Goal: Task Accomplishment & Management: Use online tool/utility

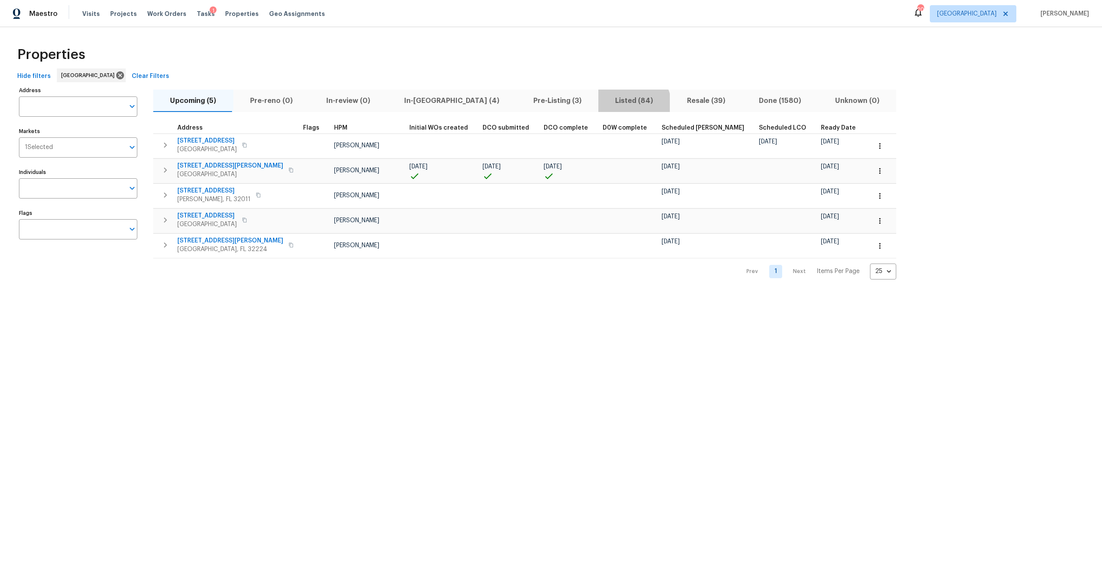
click at [603, 105] on span "Listed (84)" at bounding box center [634, 101] width 62 height 12
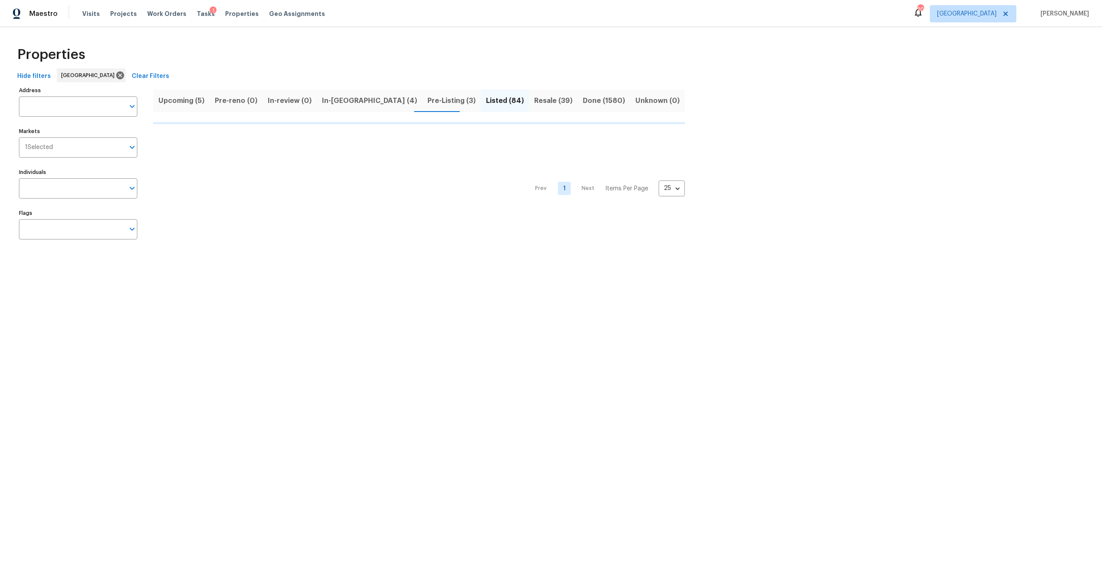
click at [427, 101] on span "Pre-Listing (3)" at bounding box center [451, 101] width 48 height 12
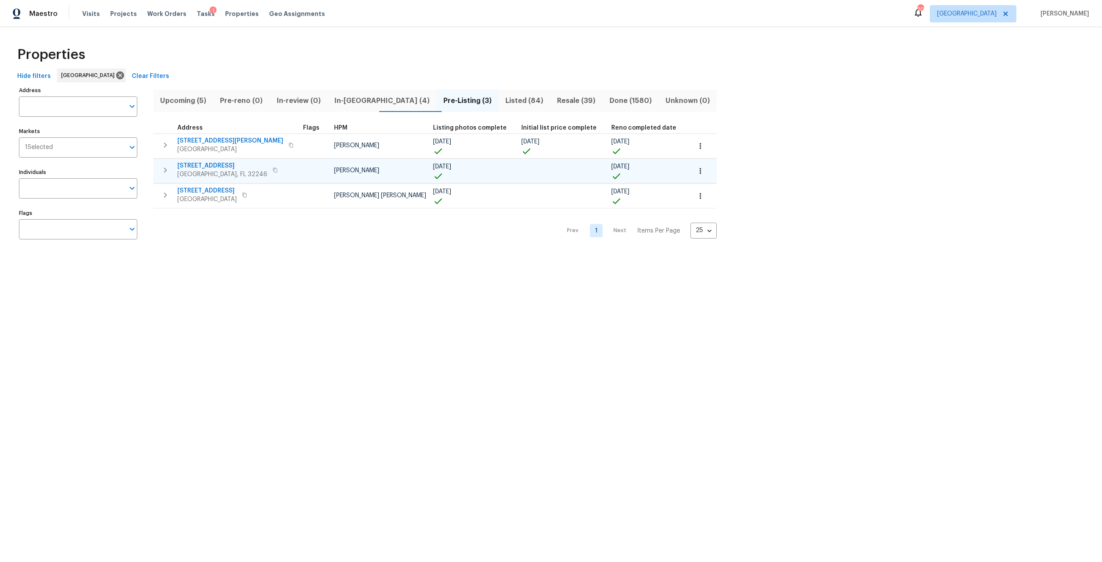
click at [211, 167] on span "[STREET_ADDRESS]" at bounding box center [222, 165] width 90 height 9
click at [691, 169] on button "button" at bounding box center [700, 170] width 19 height 19
click at [664, 257] on li "Admin: Repair Budget Review" at bounding box center [643, 262] width 96 height 14
click at [344, 104] on div at bounding box center [551, 281] width 1102 height 562
click at [347, 97] on span "In-[GEOGRAPHIC_DATA] (4)" at bounding box center [382, 101] width 99 height 12
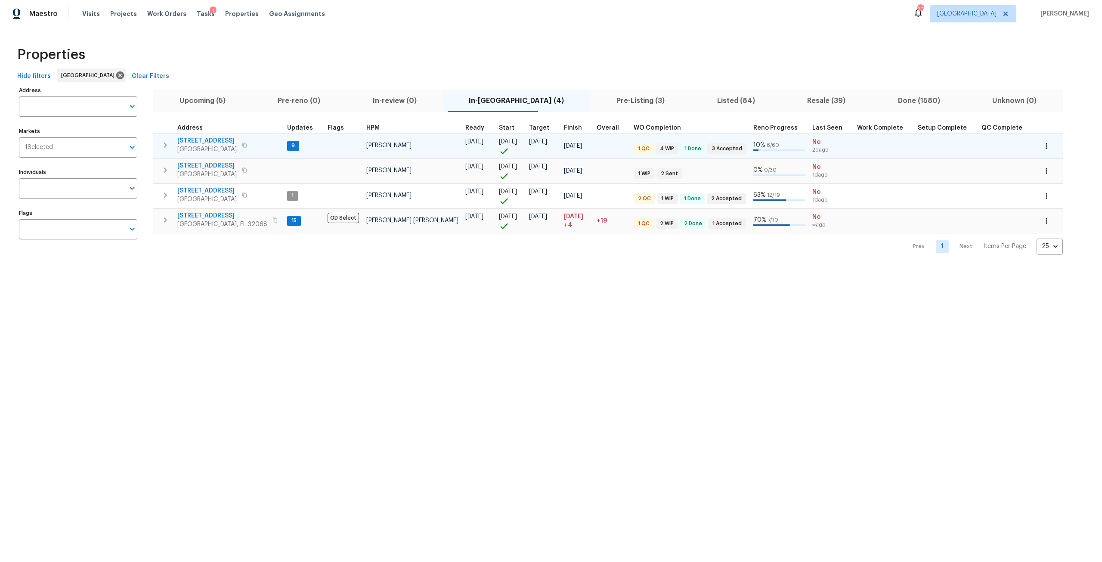
click at [215, 142] on span "[STREET_ADDRESS]" at bounding box center [206, 140] width 59 height 9
click at [1045, 146] on icon "button" at bounding box center [1045, 146] width 1 height 6
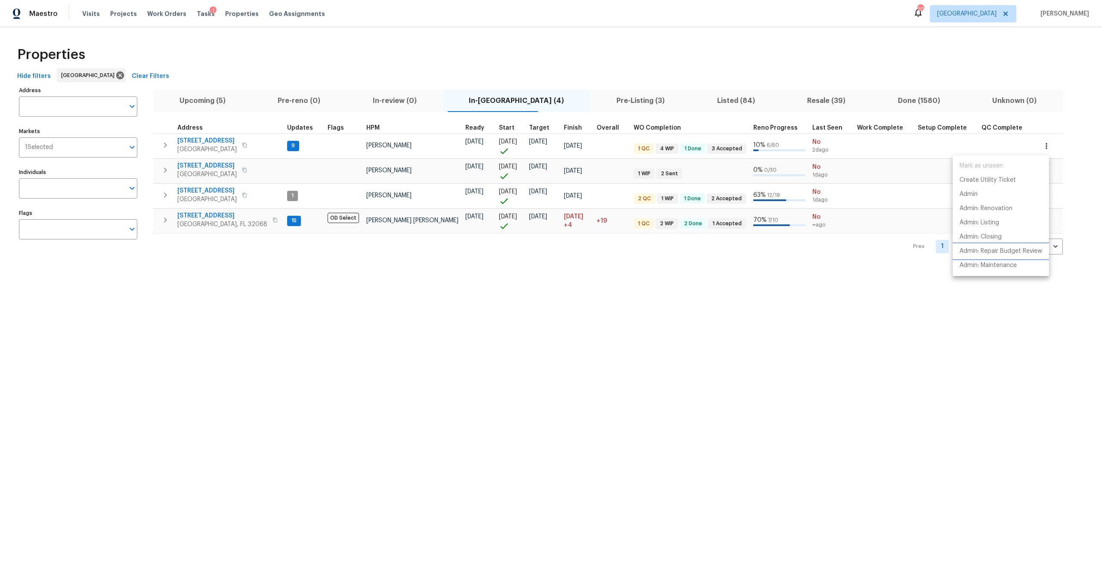
click at [1003, 255] on p "Admin: Repair Budget Review" at bounding box center [1000, 251] width 83 height 9
click at [84, 17] on div at bounding box center [551, 281] width 1102 height 562
click at [86, 17] on span "Visits" at bounding box center [91, 13] width 18 height 9
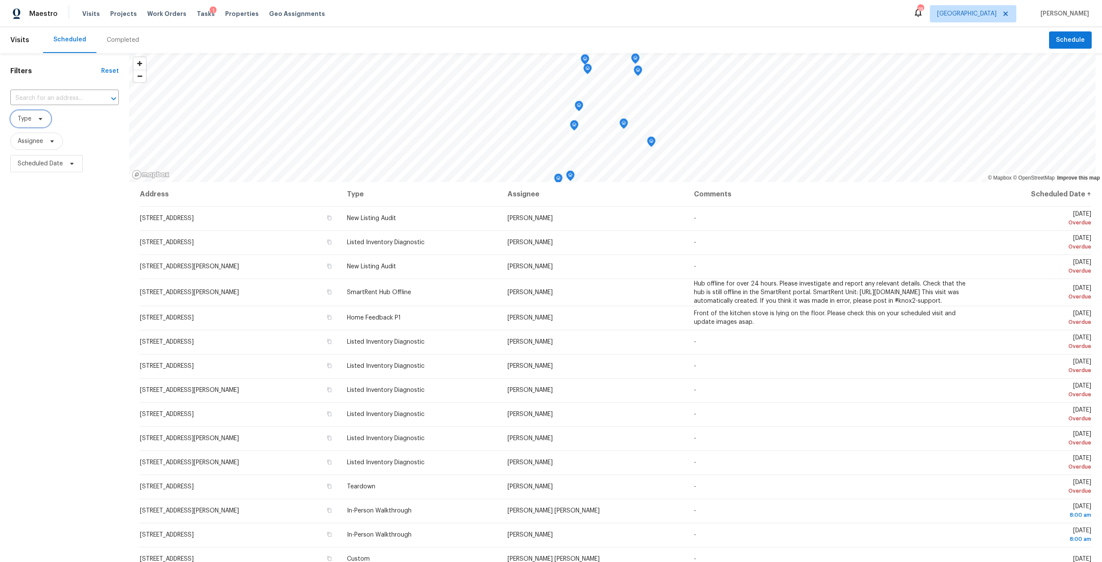
click at [23, 118] on span "Type" at bounding box center [25, 118] width 14 height 9
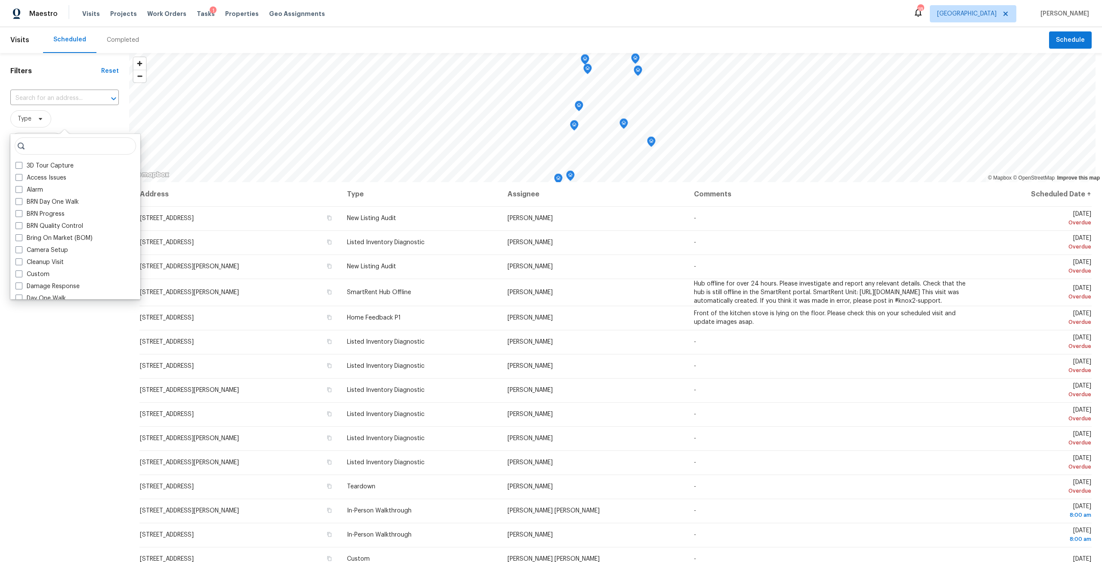
click at [28, 383] on div "Filters Reset ​ Type Assignee Scheduled Date" at bounding box center [64, 342] width 129 height 578
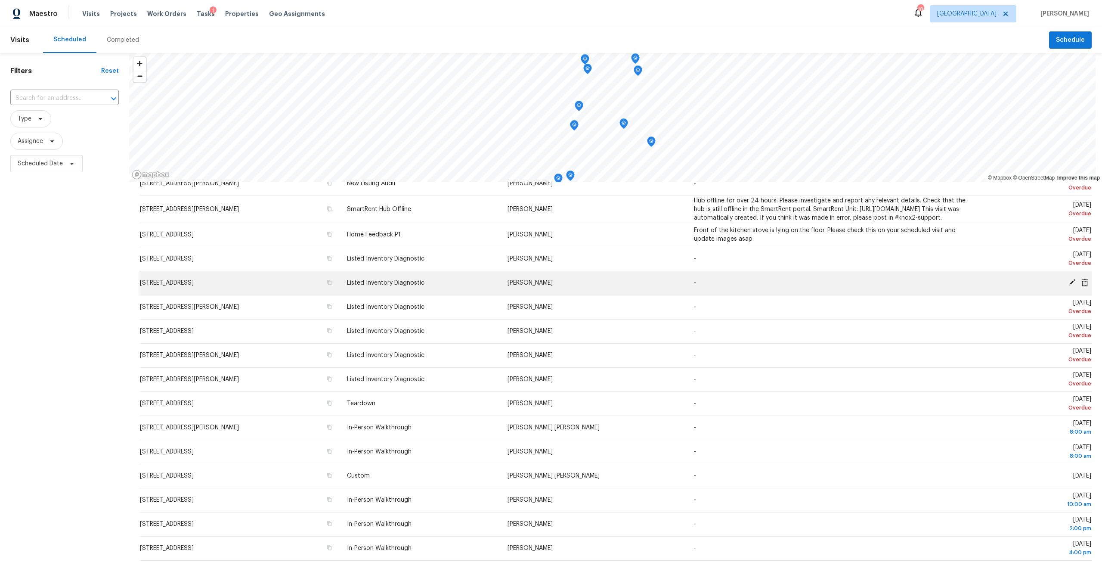
scroll to position [86, 0]
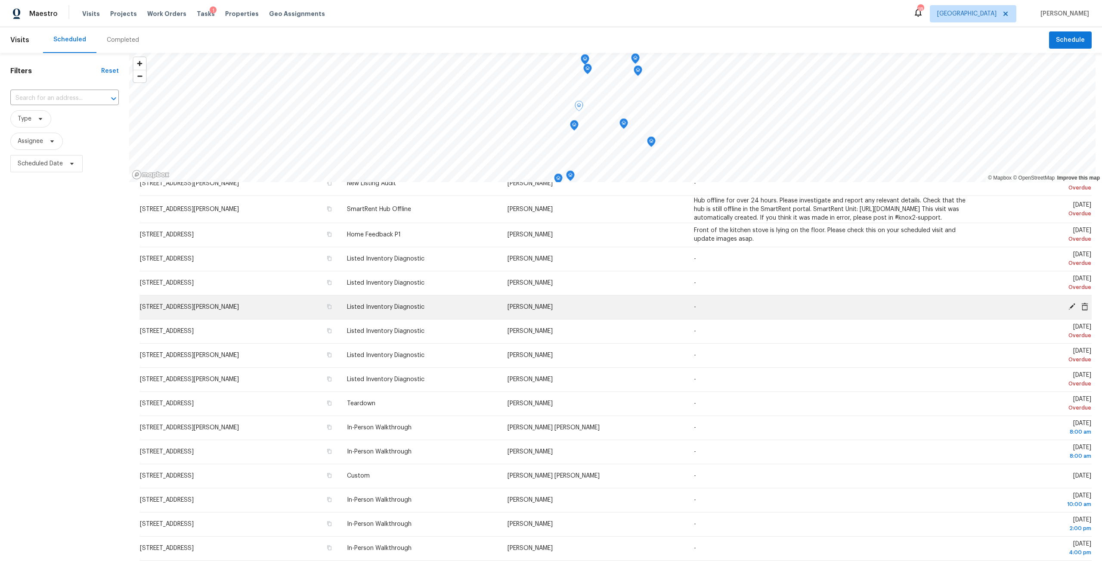
click at [1081, 310] on icon at bounding box center [1084, 306] width 7 height 8
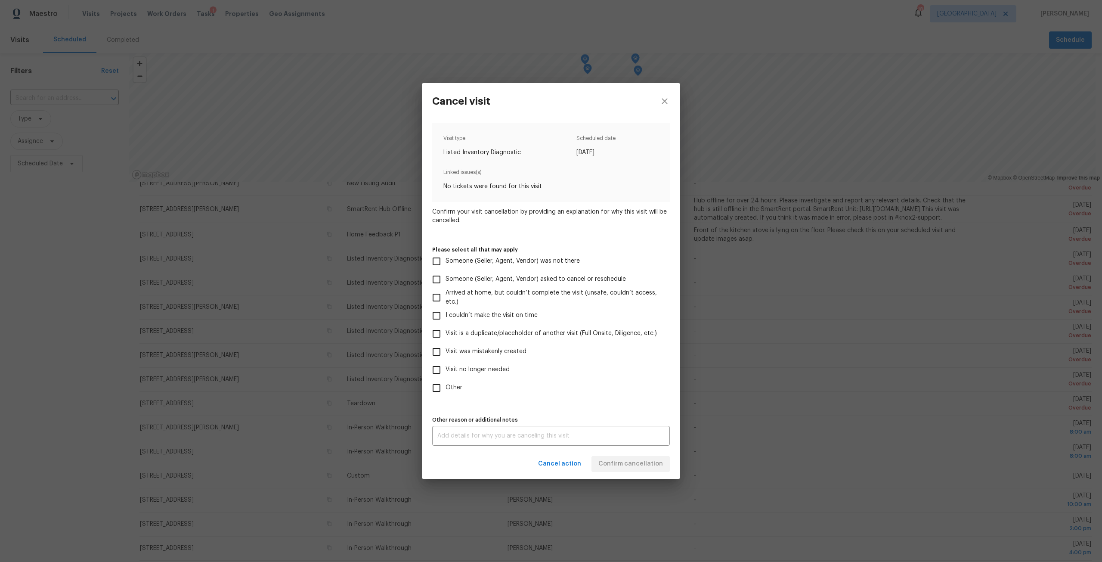
click at [470, 350] on span "Visit was mistakenly created" at bounding box center [485, 351] width 81 height 9
click at [445, 350] on input "Visit was mistakenly created" at bounding box center [436, 352] width 18 height 18
checkbox input "true"
click at [626, 464] on span "Confirm cancellation" at bounding box center [630, 463] width 65 height 11
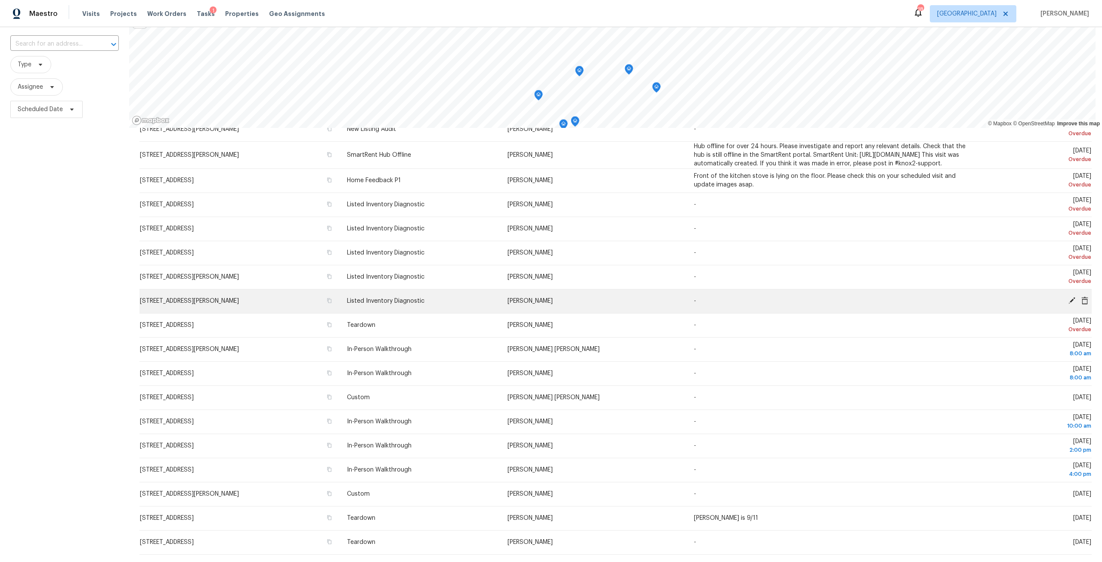
scroll to position [76, 0]
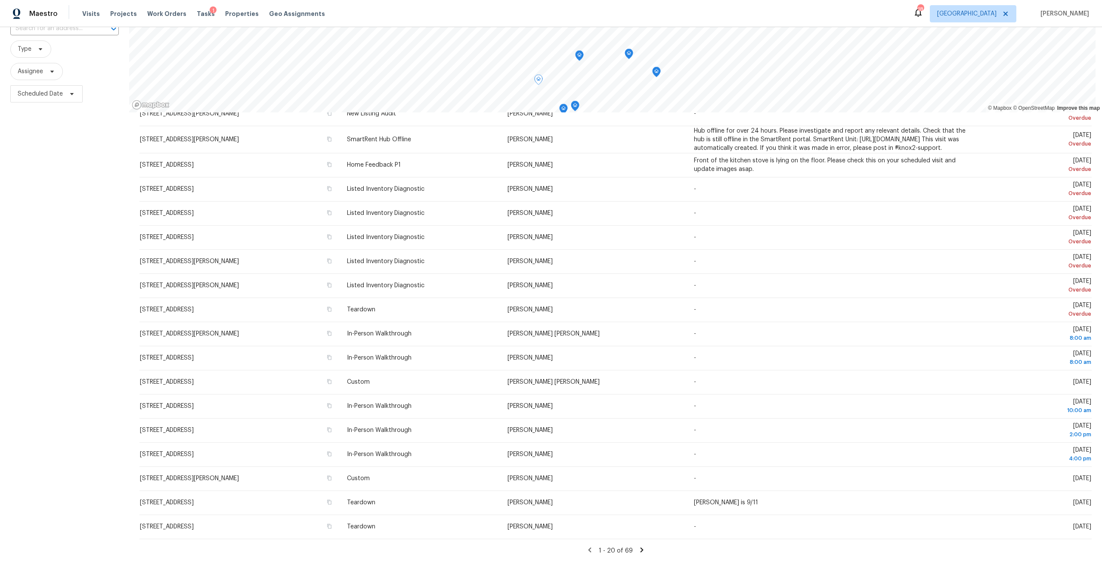
click at [638, 546] on icon at bounding box center [642, 550] width 8 height 8
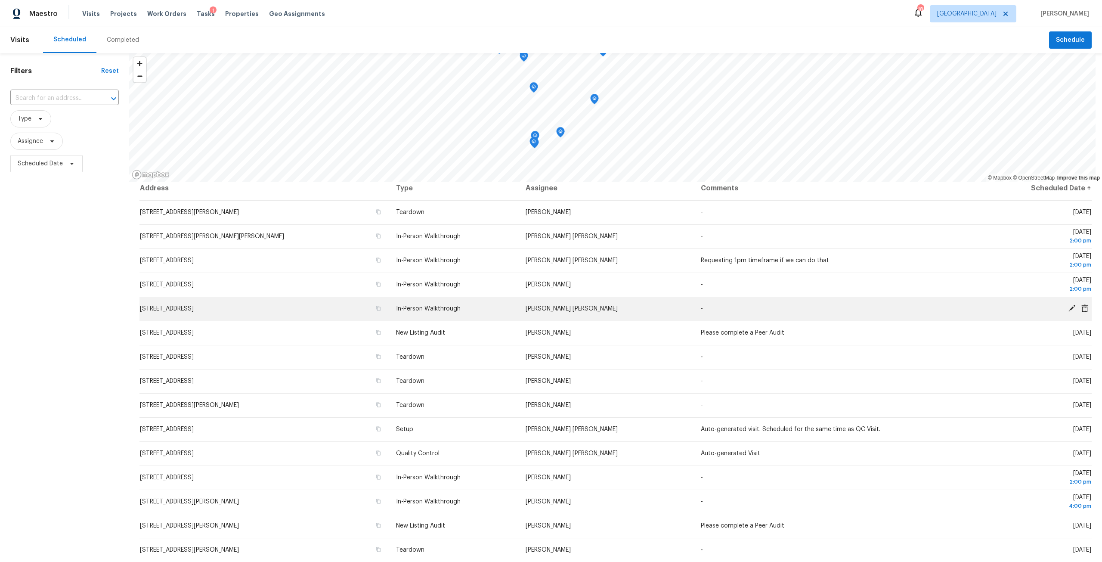
scroll to position [0, 0]
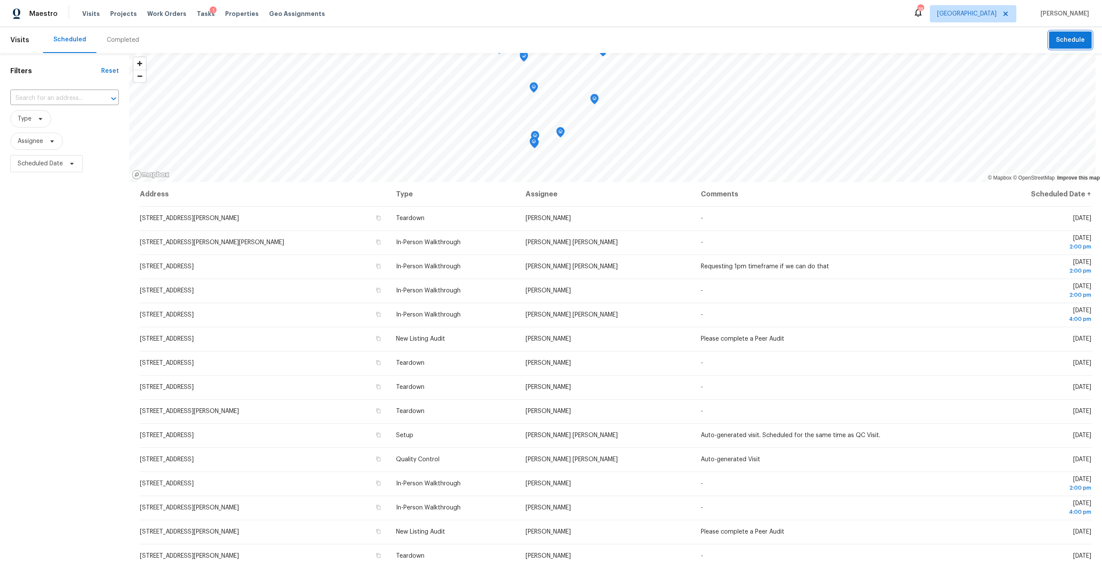
click at [1061, 39] on span "Schedule" at bounding box center [1070, 40] width 29 height 11
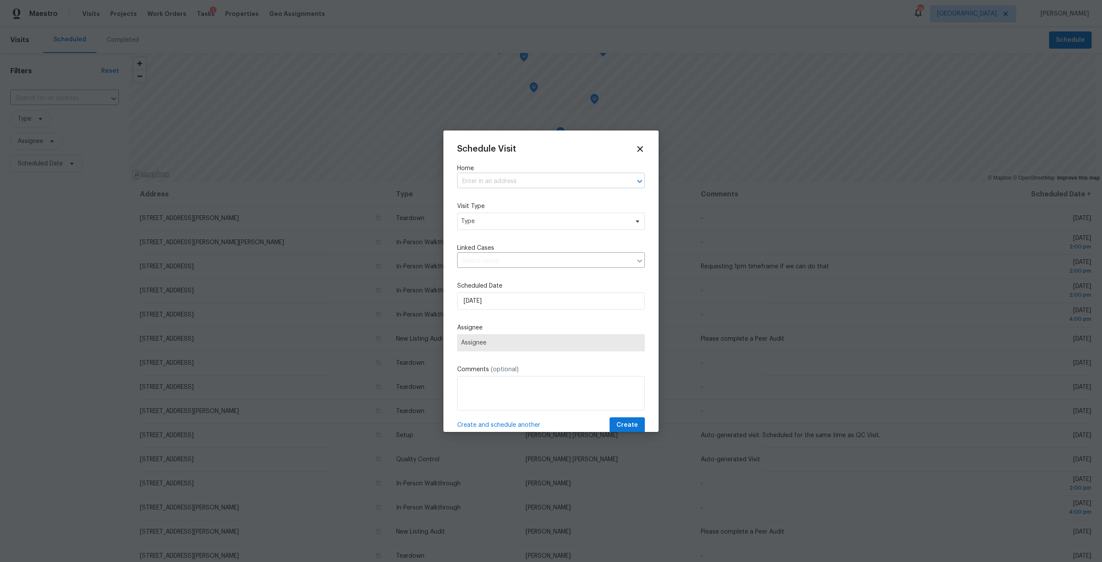
click at [500, 177] on input "text" at bounding box center [539, 181] width 164 height 13
type input "oak trail"
click at [513, 202] on li "[STREET_ADDRESS]" at bounding box center [547, 200] width 181 height 14
click at [522, 216] on span "Type" at bounding box center [551, 221] width 188 height 17
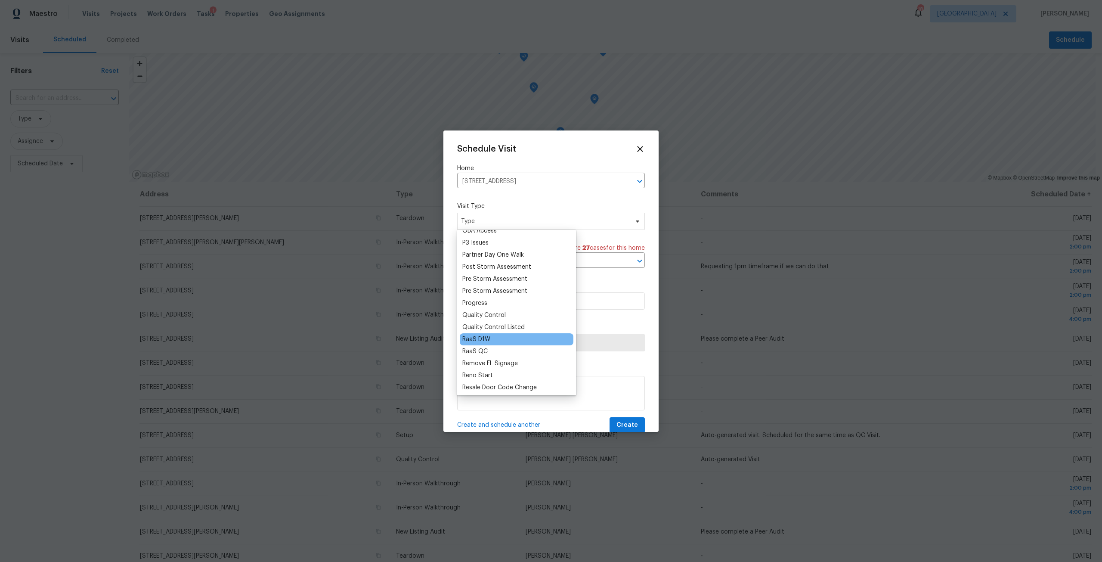
scroll to position [516, 0]
click at [484, 302] on div "Progress" at bounding box center [474, 299] width 25 height 9
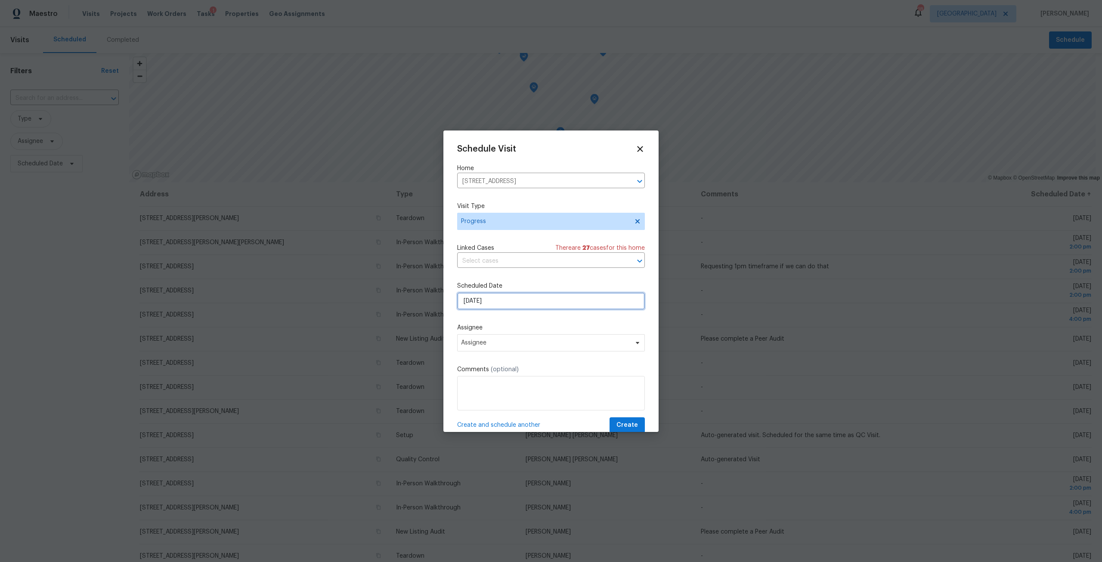
click at [494, 299] on input "[DATE]" at bounding box center [551, 300] width 188 height 17
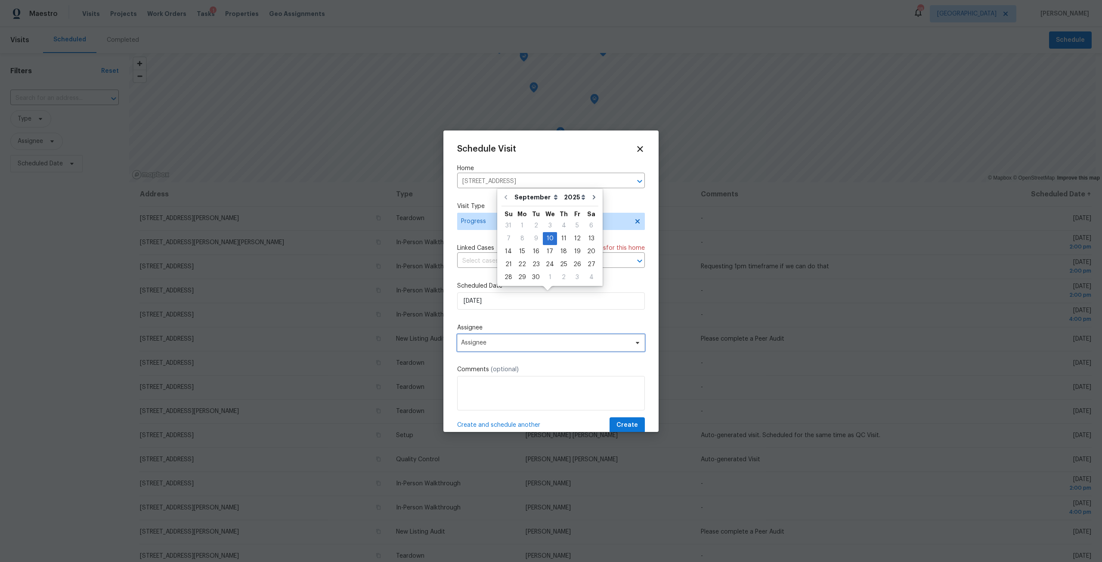
click at [494, 334] on span "Assignee" at bounding box center [551, 342] width 188 height 17
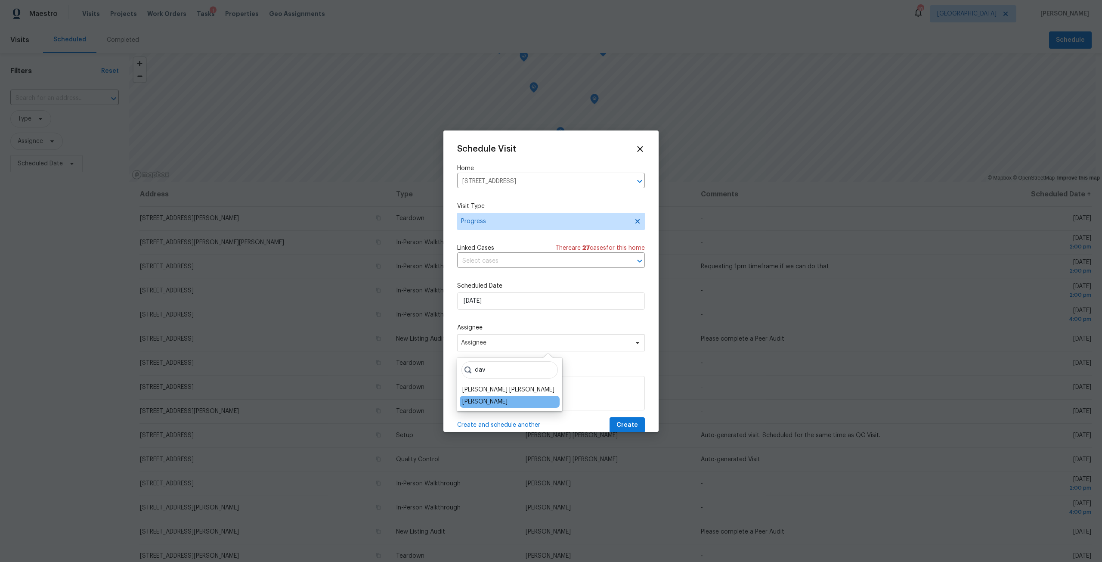
type input "dav"
click at [491, 405] on div "[PERSON_NAME]" at bounding box center [484, 401] width 45 height 9
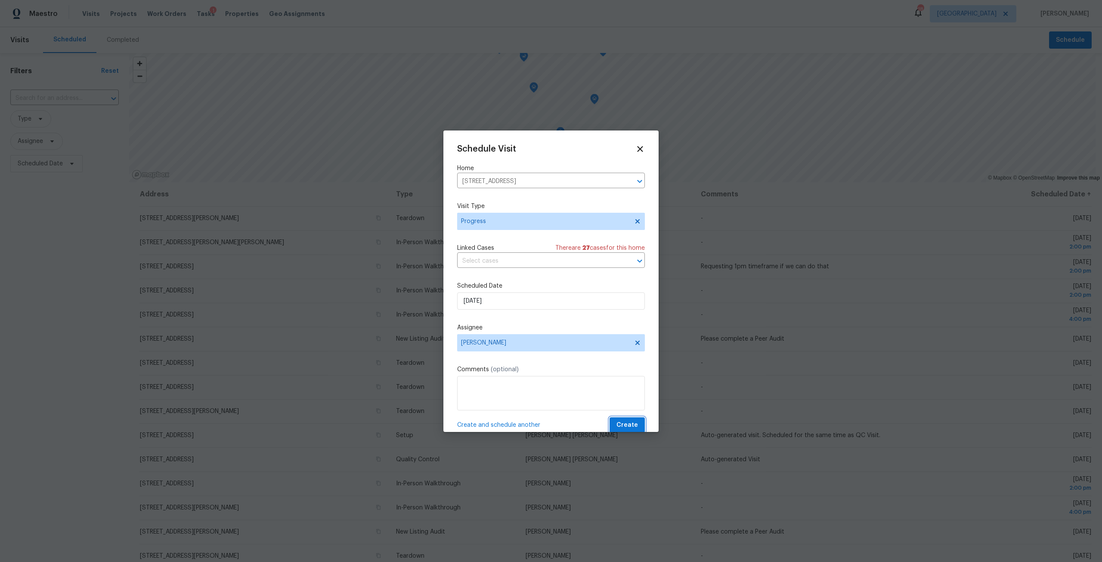
click at [610, 423] on button "Create" at bounding box center [626, 425] width 35 height 16
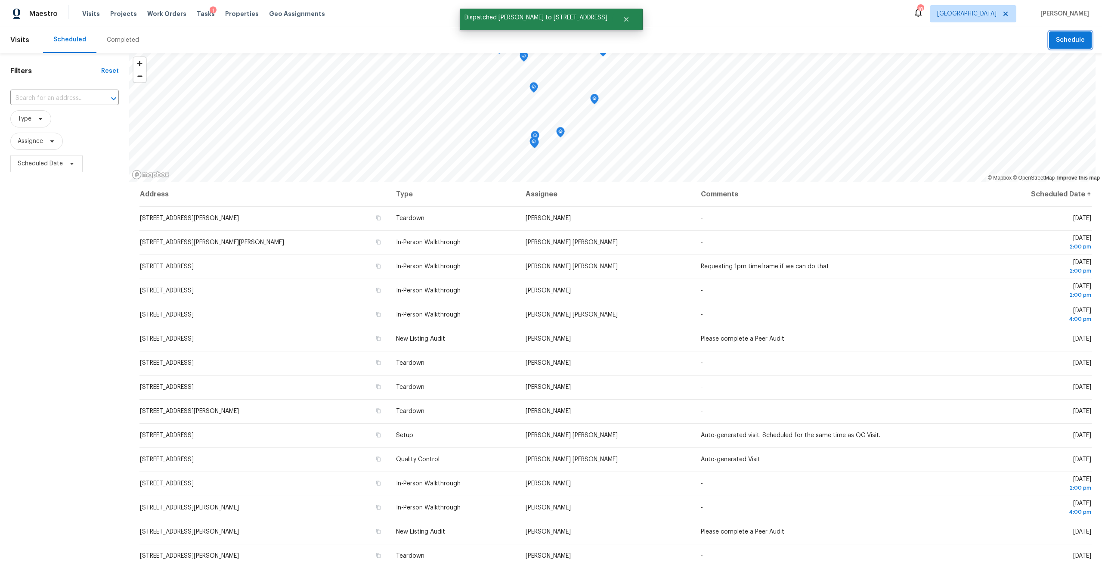
click at [1065, 34] on button "Schedule" at bounding box center [1070, 40] width 43 height 18
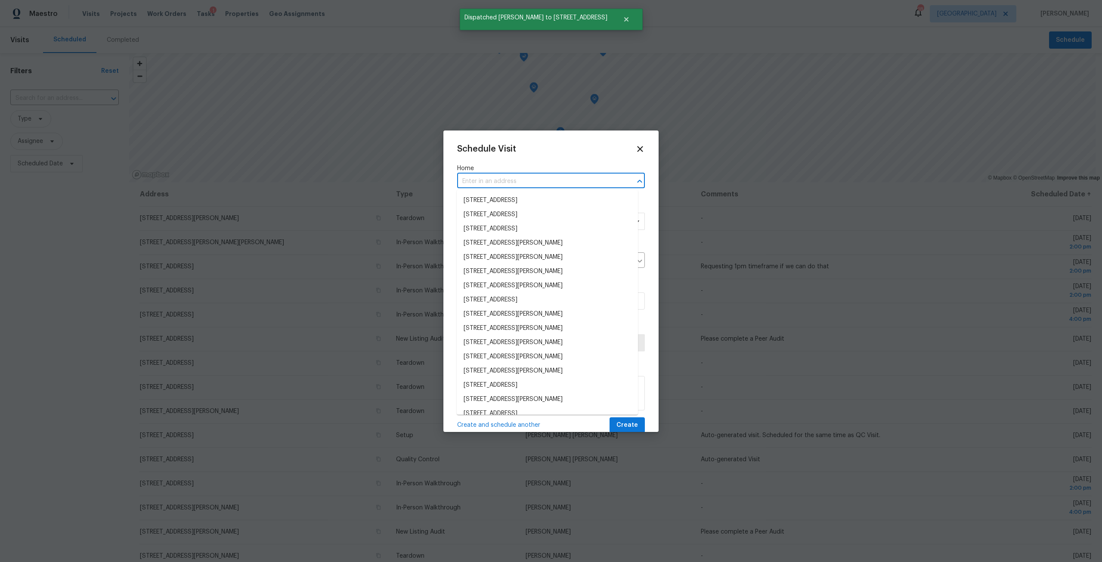
click at [552, 179] on input "text" at bounding box center [539, 181] width 164 height 13
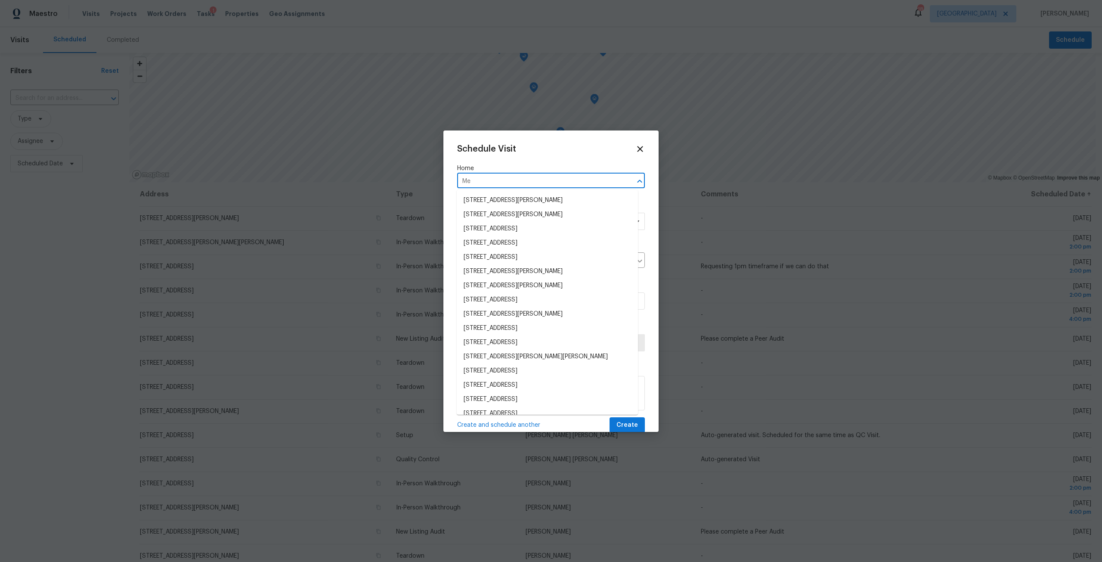
type input "M"
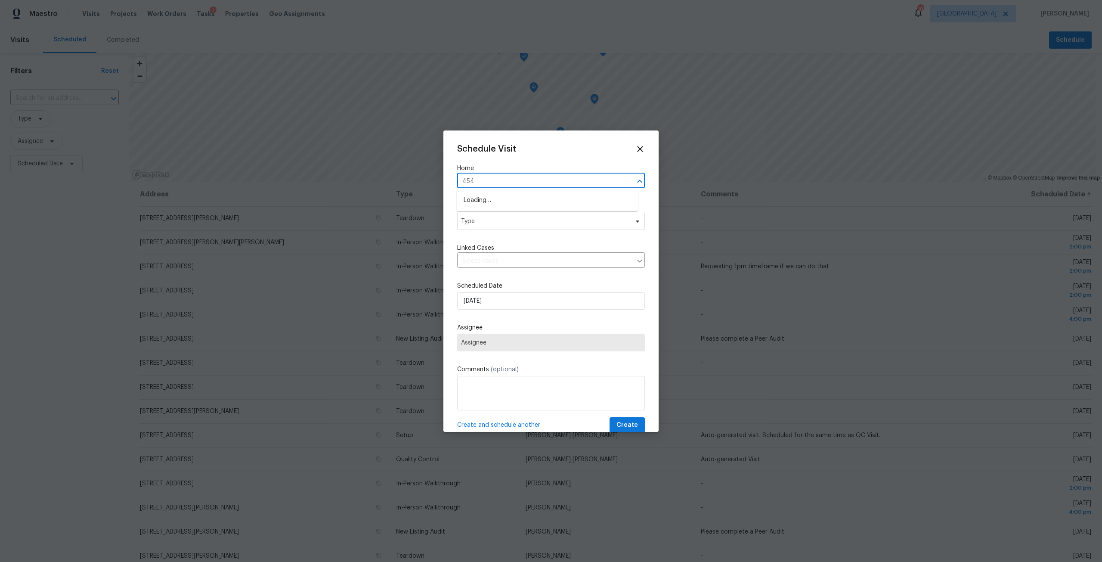
type input "4543"
click at [530, 209] on li "[STREET_ADDRESS][PERSON_NAME]" at bounding box center [547, 214] width 181 height 14
click at [528, 209] on label "Visit Type" at bounding box center [551, 206] width 188 height 9
click at [527, 226] on span "Type" at bounding box center [551, 221] width 188 height 17
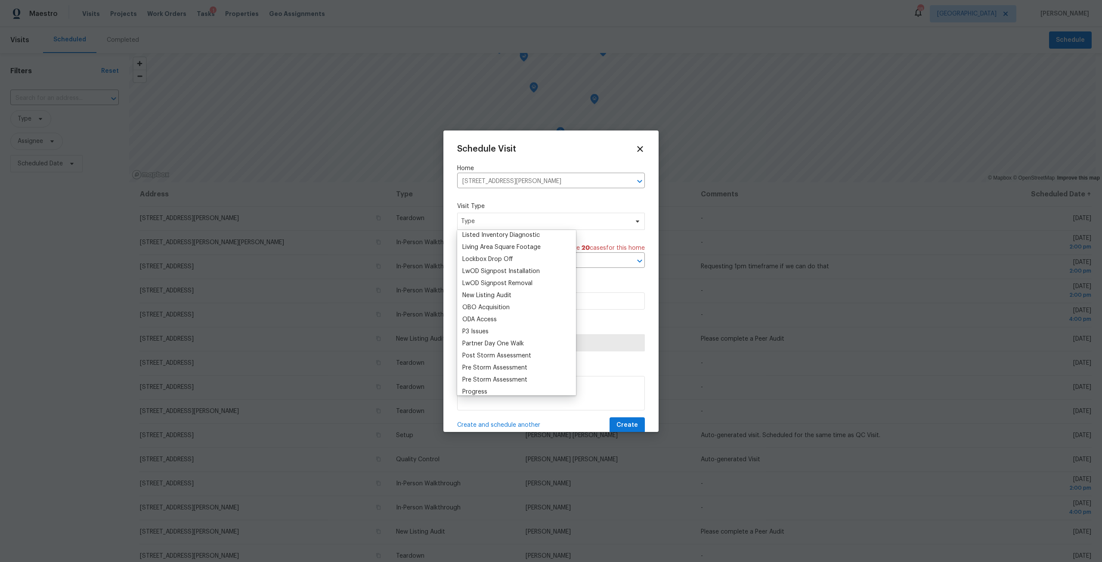
scroll to position [430, 0]
click at [480, 389] on div "Progress" at bounding box center [474, 385] width 25 height 9
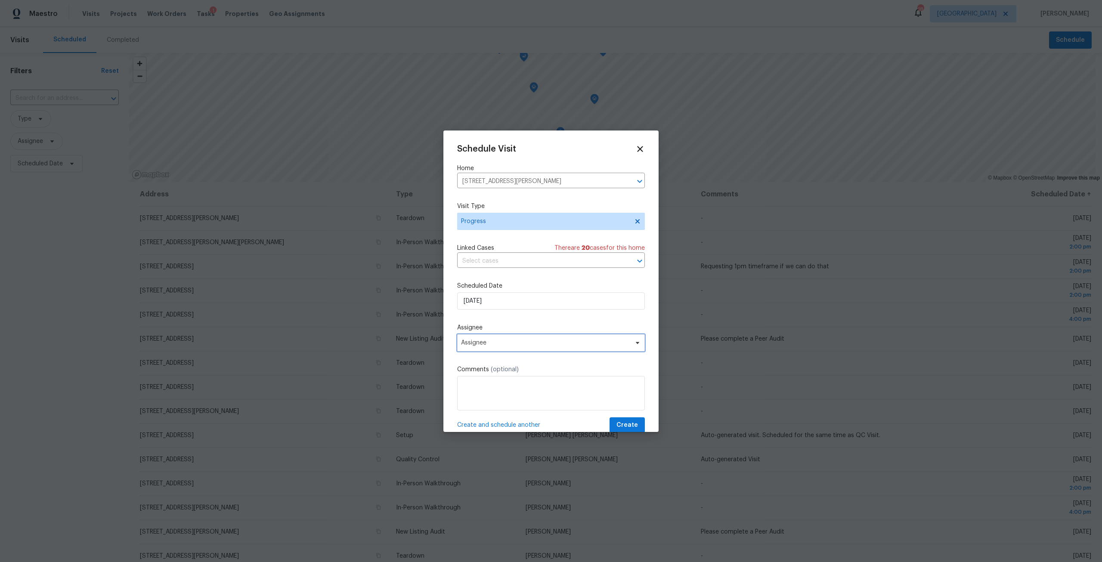
click at [525, 349] on span "Assignee" at bounding box center [551, 342] width 188 height 17
type input "dav"
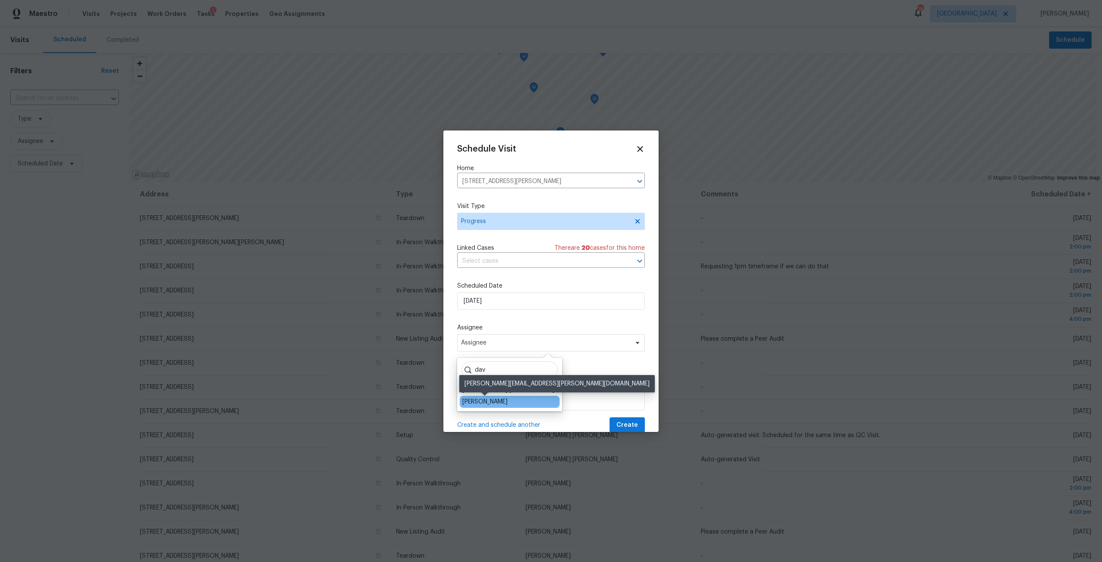
click at [485, 404] on div "[PERSON_NAME]" at bounding box center [484, 401] width 45 height 9
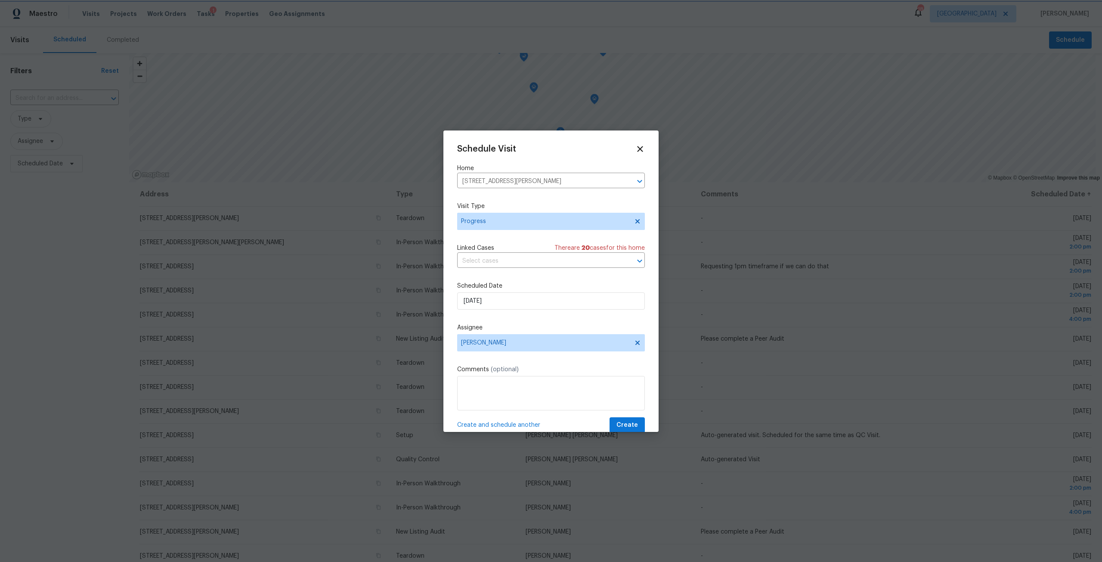
click at [617, 432] on div at bounding box center [551, 281] width 1102 height 562
click at [620, 425] on span "Create" at bounding box center [627, 425] width 22 height 11
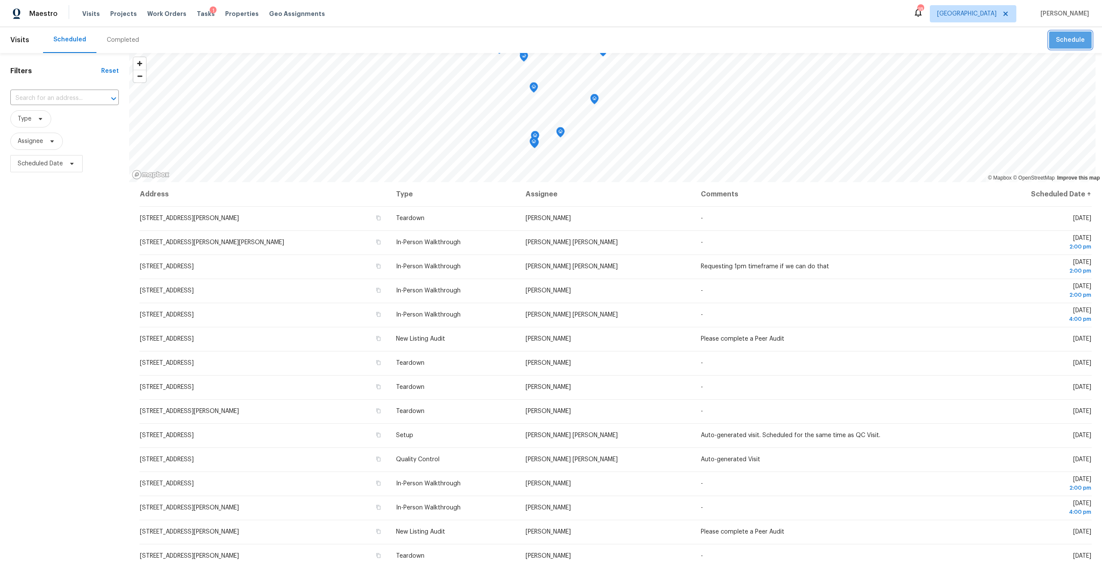
click at [1064, 49] on button "Schedule" at bounding box center [1070, 40] width 43 height 18
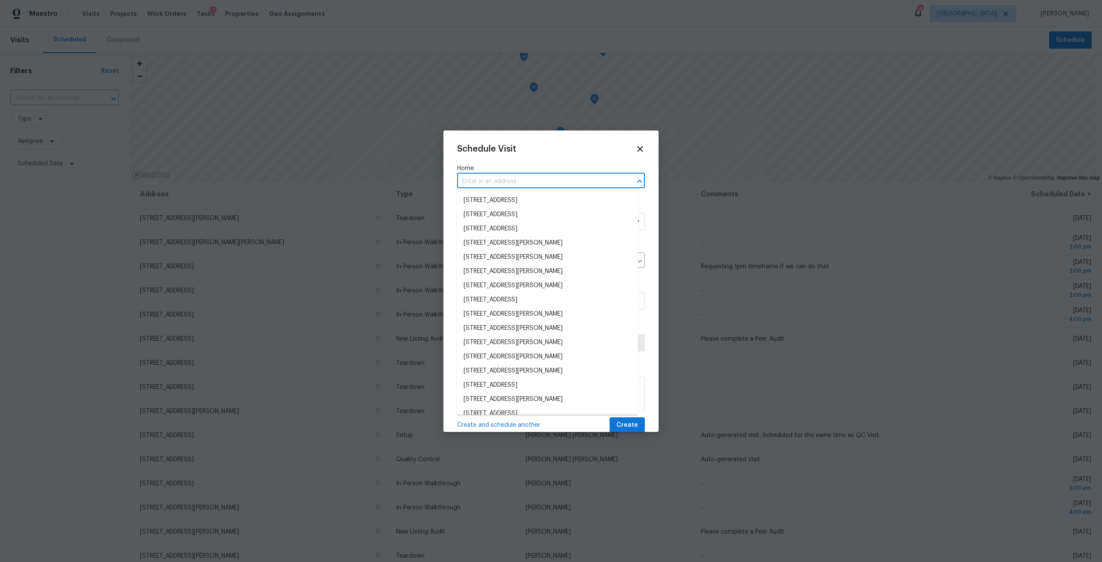
click at [540, 182] on input "text" at bounding box center [539, 181] width 164 height 13
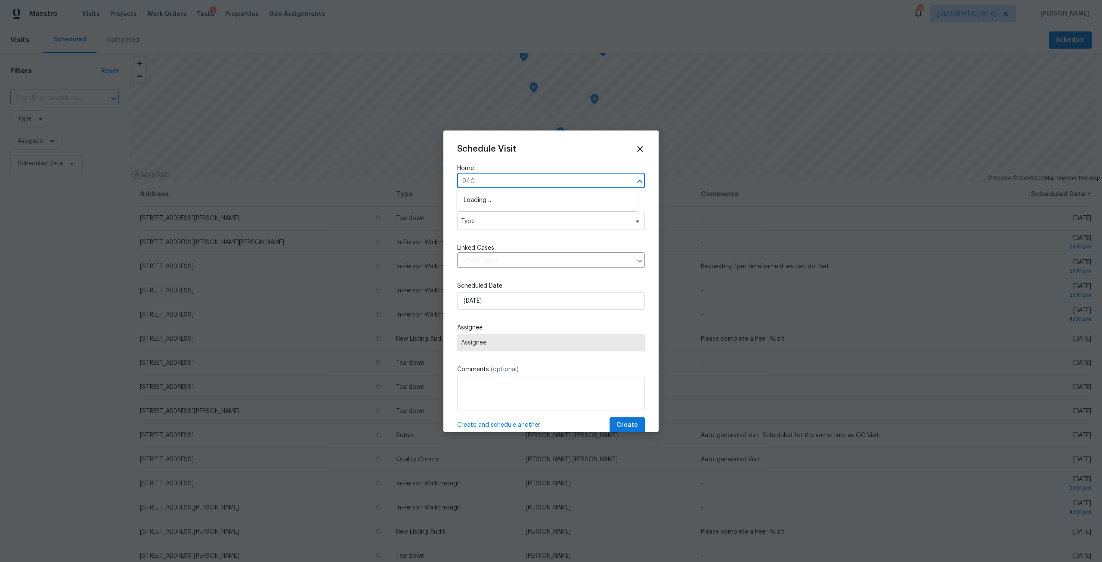
type input "9408"
click at [533, 200] on li "[STREET_ADDRESS][PERSON_NAME]" at bounding box center [547, 200] width 181 height 14
click at [513, 222] on span "Type" at bounding box center [544, 221] width 167 height 9
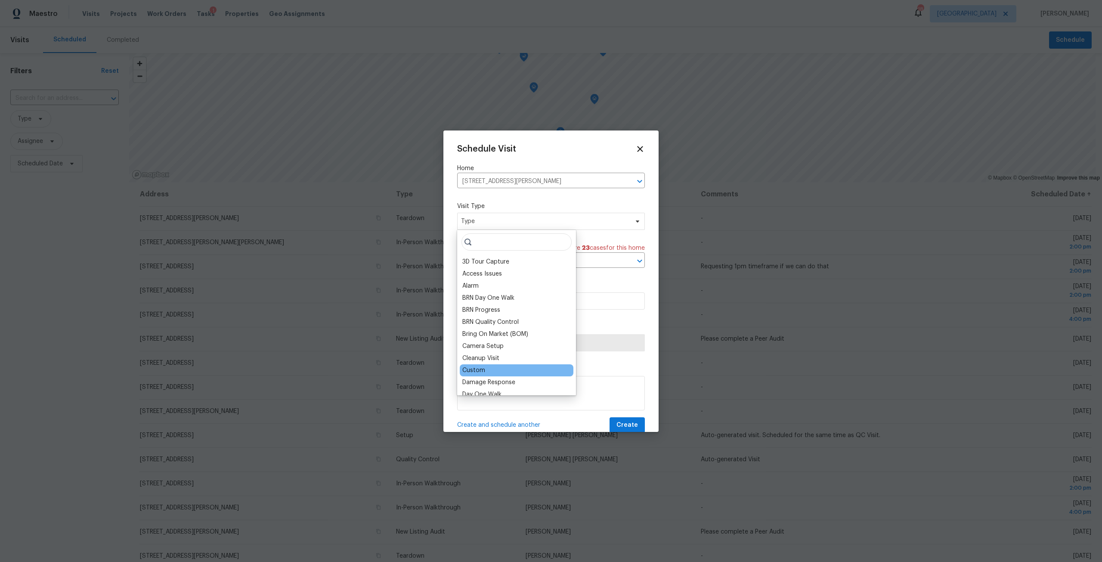
click at [501, 371] on div "Custom" at bounding box center [517, 370] width 114 height 12
click at [480, 368] on div "Custom" at bounding box center [473, 370] width 23 height 9
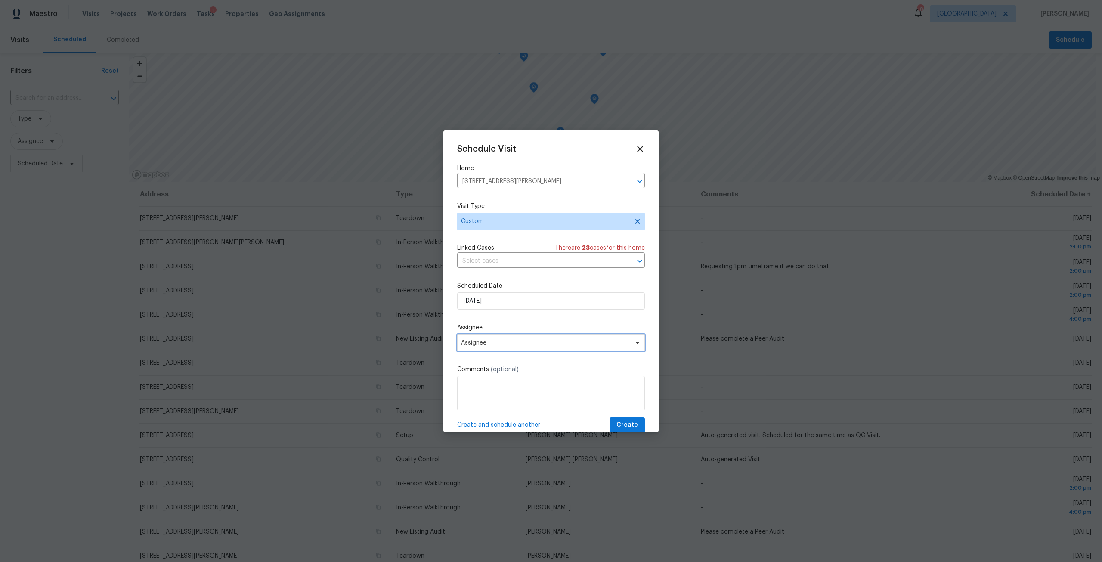
click at [505, 336] on span "Assignee" at bounding box center [551, 342] width 188 height 17
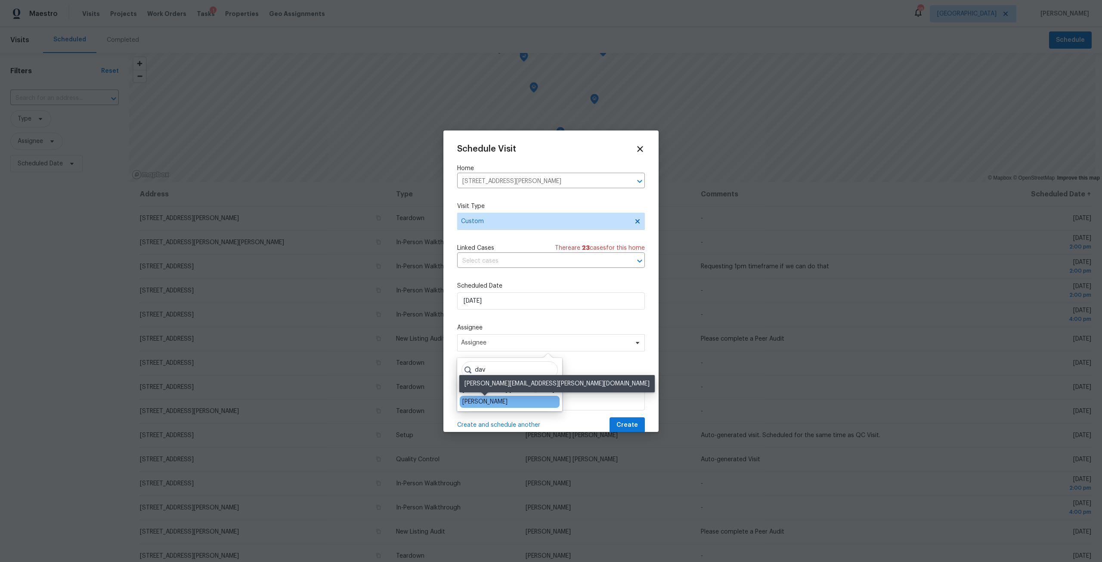
type input "dav"
click at [496, 404] on div "[PERSON_NAME]" at bounding box center [484, 401] width 45 height 9
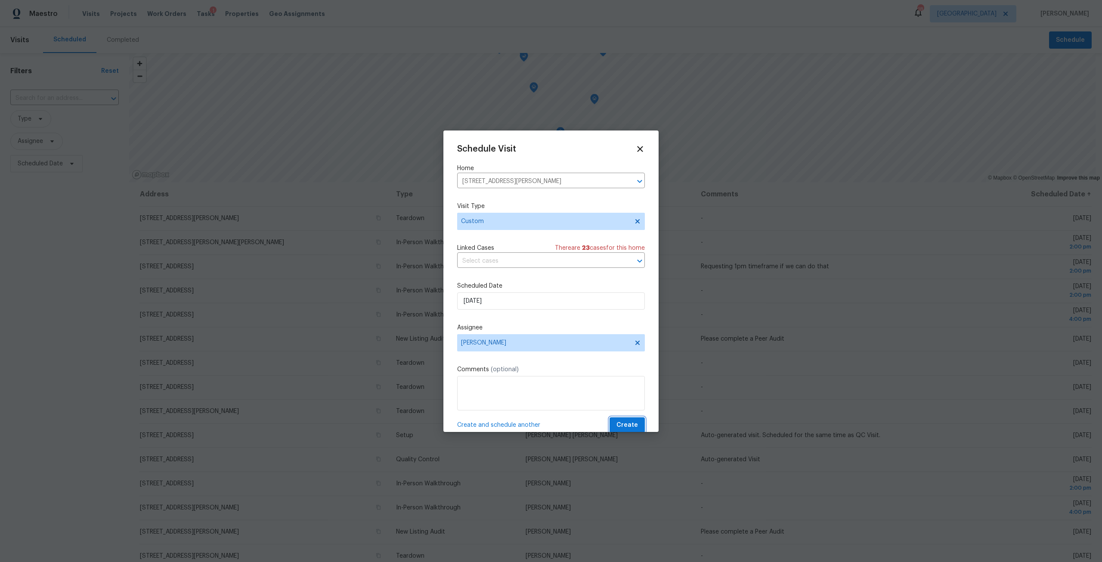
click at [621, 427] on span "Create" at bounding box center [627, 425] width 22 height 11
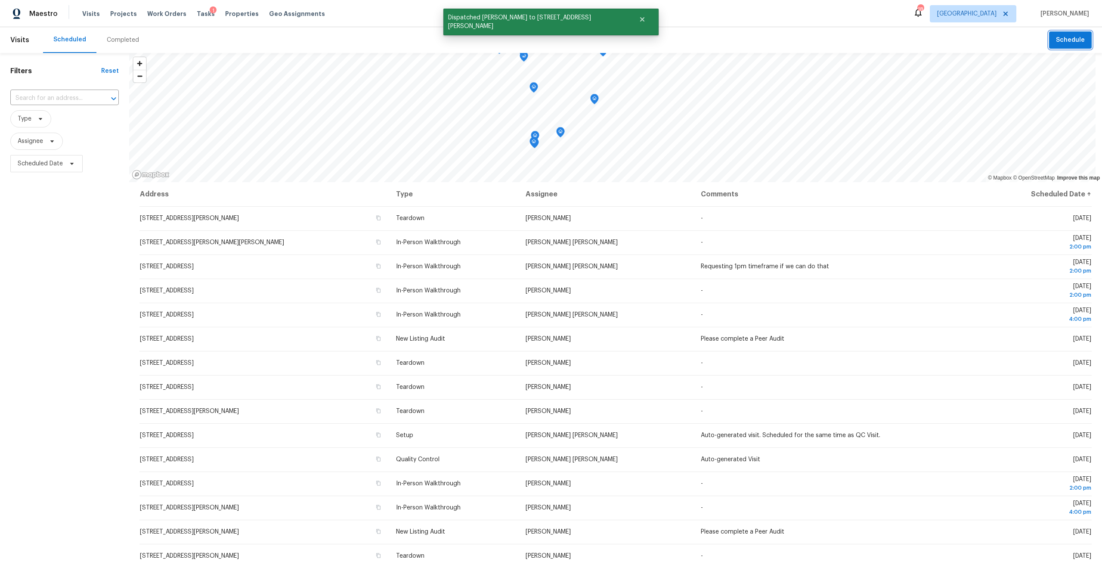
click at [1062, 45] on span "Schedule" at bounding box center [1070, 40] width 29 height 11
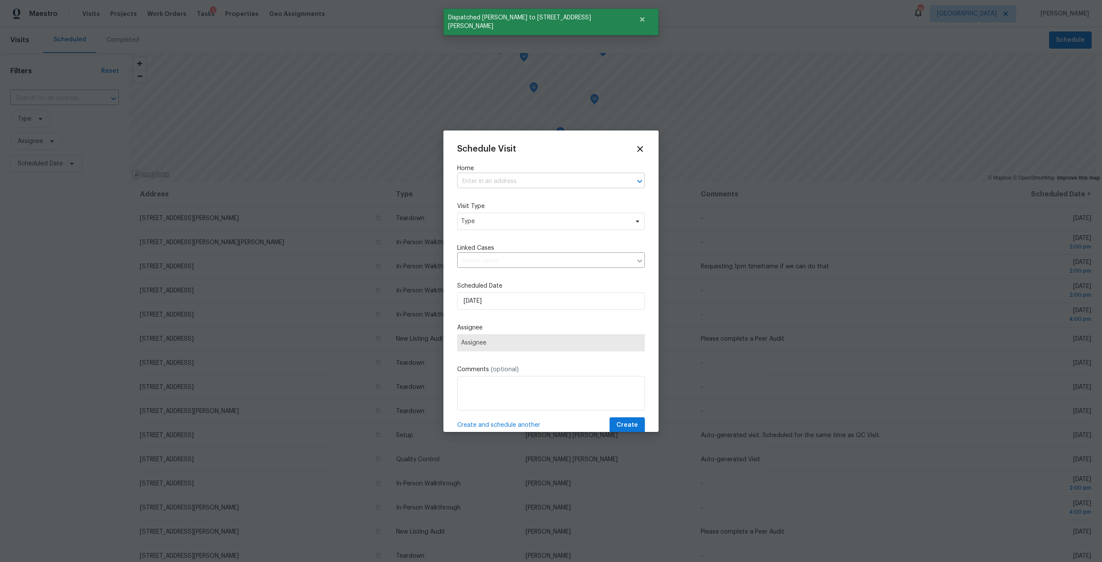
click at [513, 182] on input "text" at bounding box center [539, 181] width 164 height 13
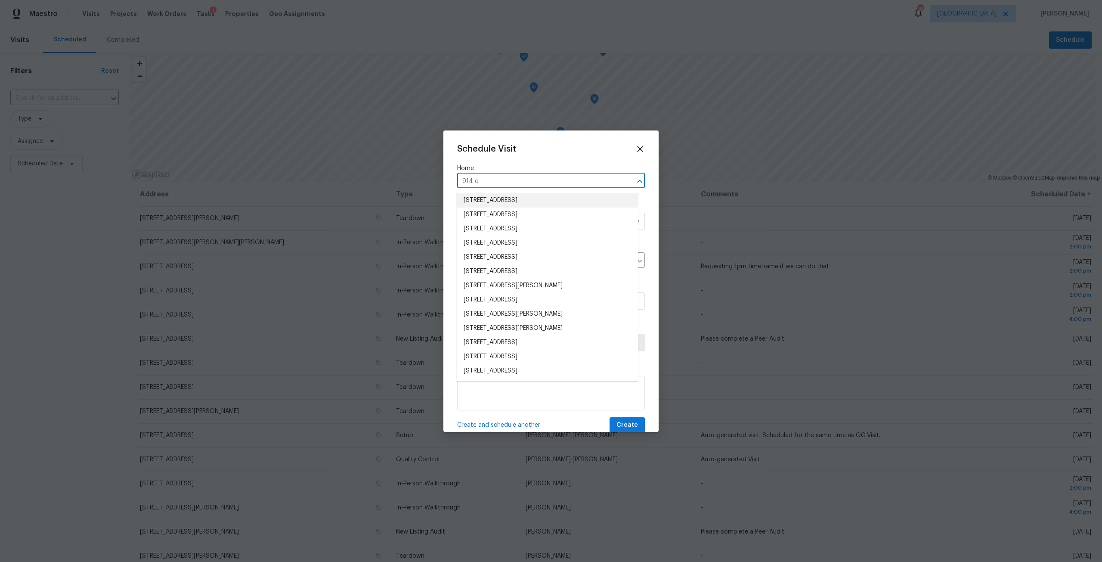
type input "914 qu"
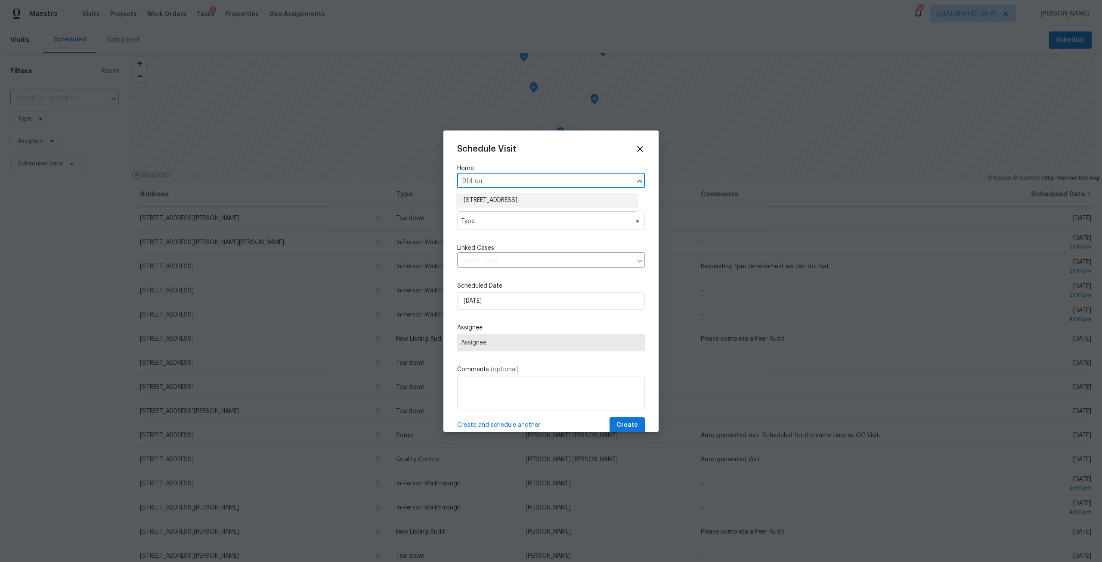
click at [524, 201] on li "[STREET_ADDRESS]" at bounding box center [547, 200] width 181 height 14
click at [530, 225] on span "Type" at bounding box center [551, 221] width 188 height 17
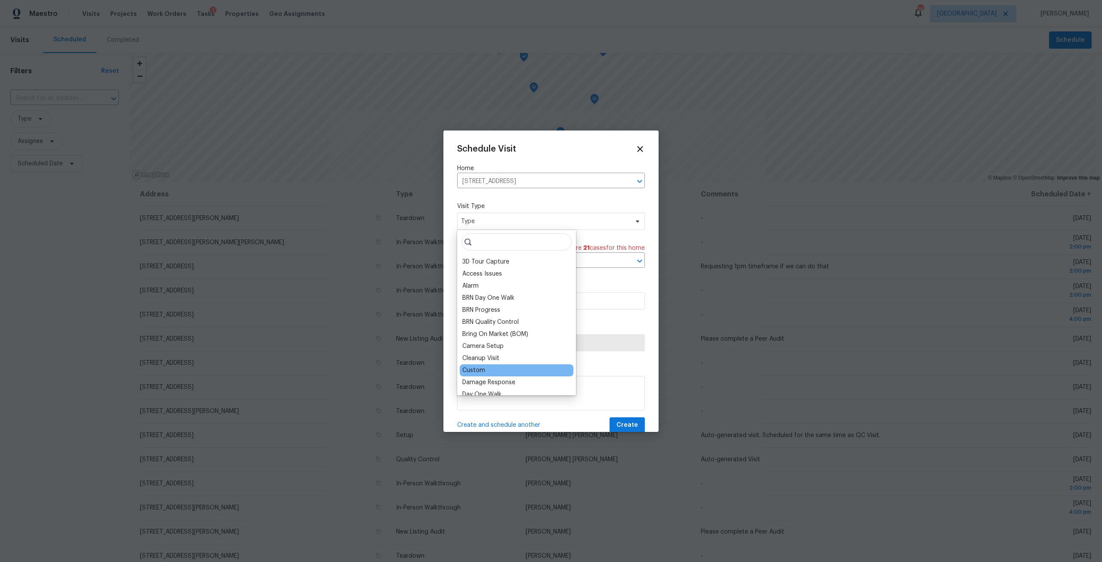
click at [500, 366] on div "Custom" at bounding box center [517, 370] width 114 height 12
click at [488, 368] on div "Custom" at bounding box center [517, 370] width 114 height 12
click at [485, 371] on div "Custom" at bounding box center [517, 370] width 114 height 12
click at [480, 371] on div "Custom" at bounding box center [473, 370] width 23 height 9
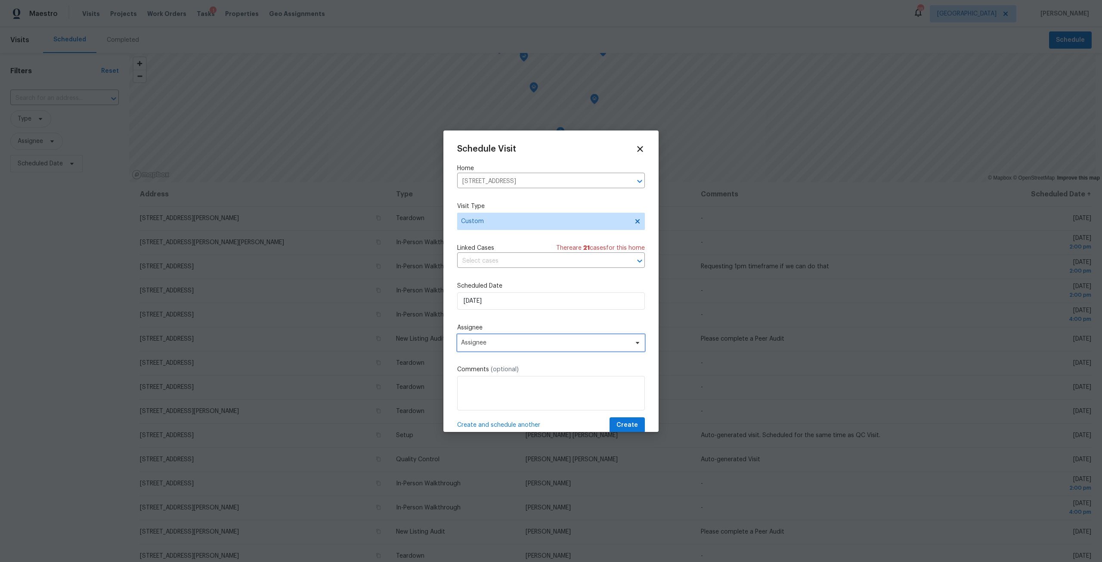
click at [503, 347] on span "Assignee" at bounding box center [551, 342] width 188 height 17
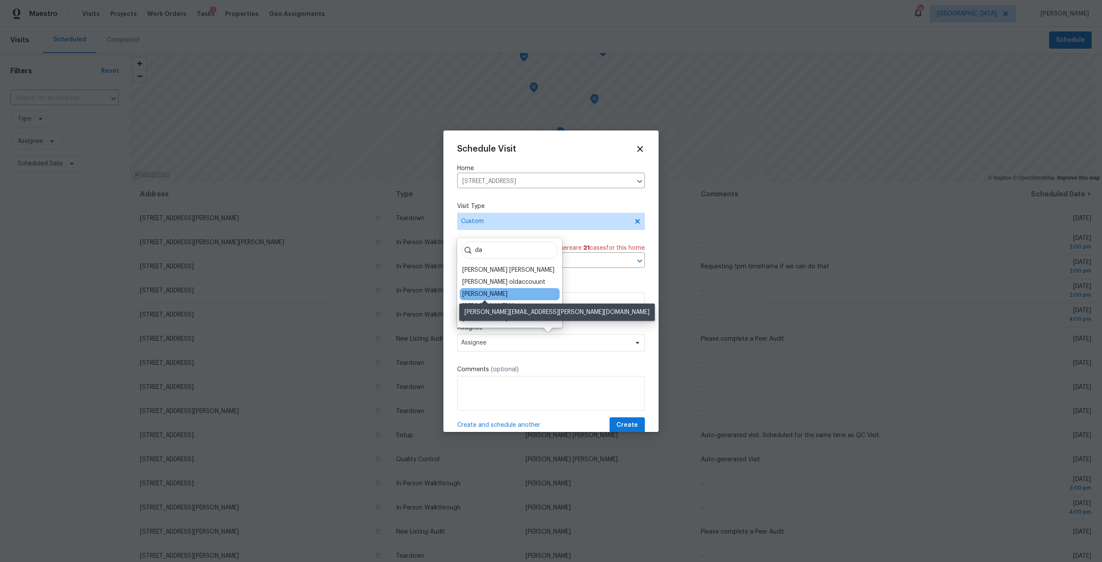
type input "da"
click at [499, 295] on div "[PERSON_NAME]" at bounding box center [484, 294] width 45 height 9
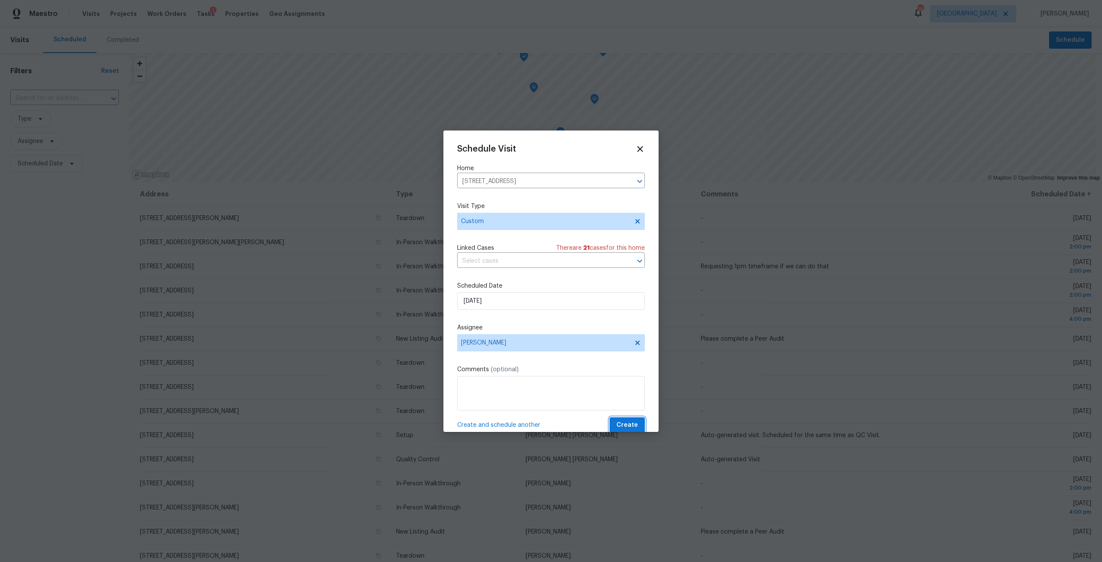
click at [628, 423] on span "Create" at bounding box center [627, 425] width 22 height 11
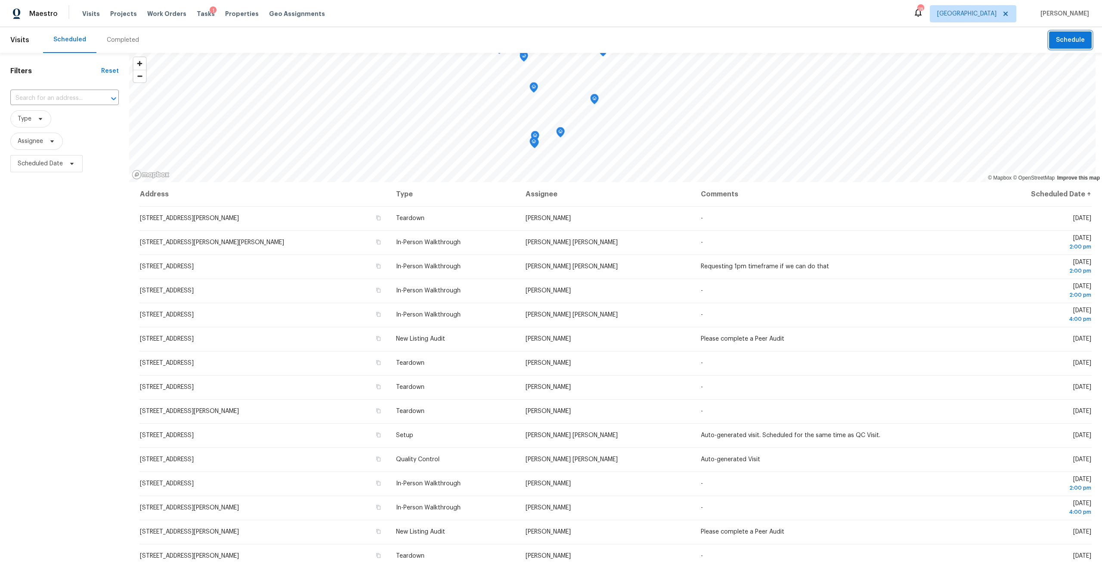
click at [1060, 44] on span "Schedule" at bounding box center [1070, 40] width 29 height 11
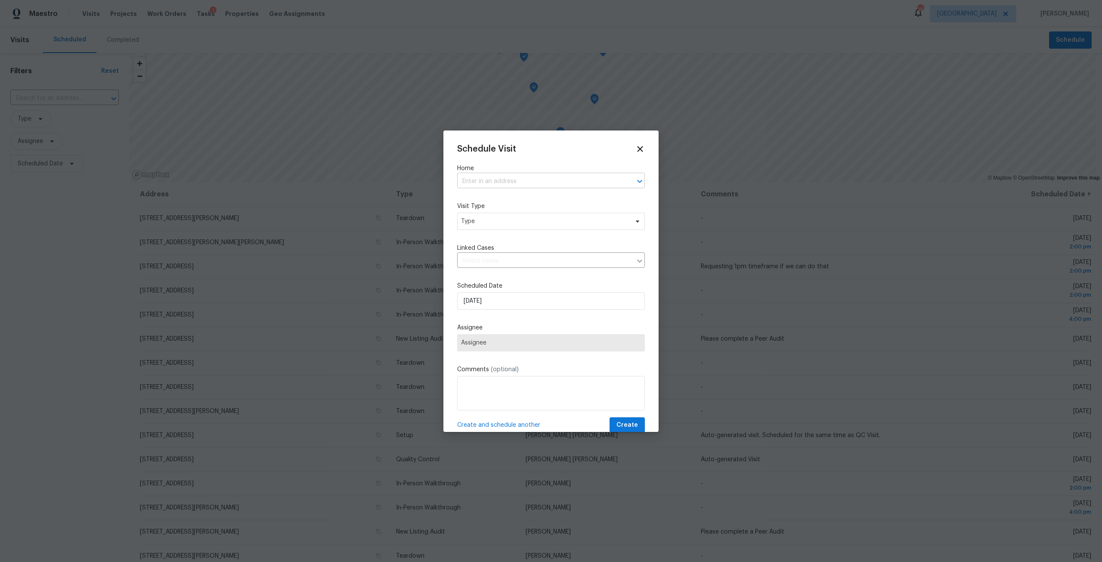
click at [553, 176] on input "text" at bounding box center [539, 181] width 164 height 13
type input "3319"
click at [537, 198] on li "[STREET_ADDRESS]" at bounding box center [547, 200] width 181 height 14
click at [525, 220] on span "Type" at bounding box center [544, 221] width 167 height 9
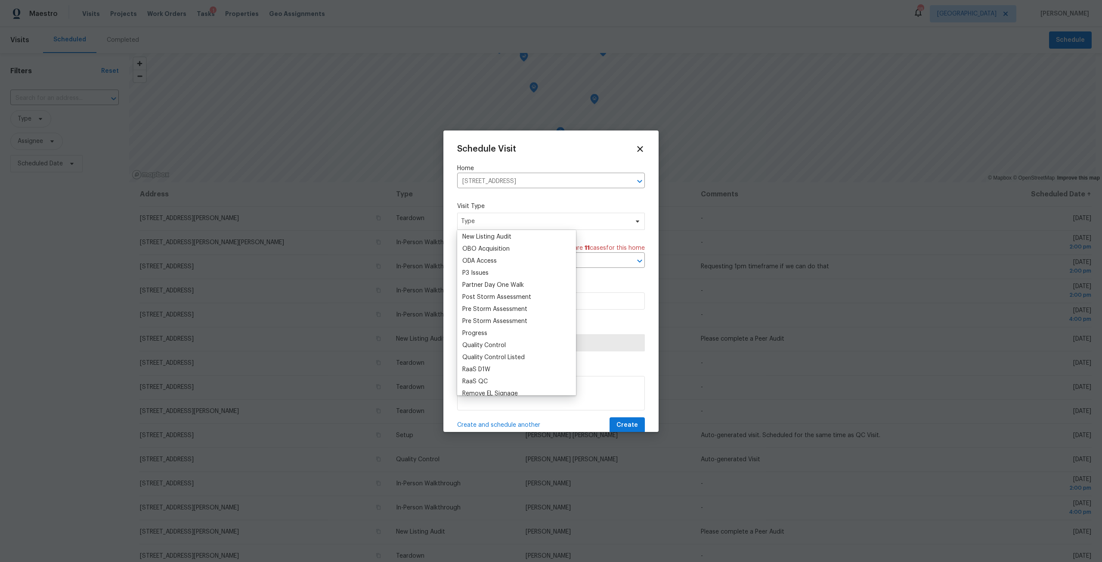
scroll to position [516, 0]
click at [484, 303] on div "Progress" at bounding box center [474, 299] width 25 height 9
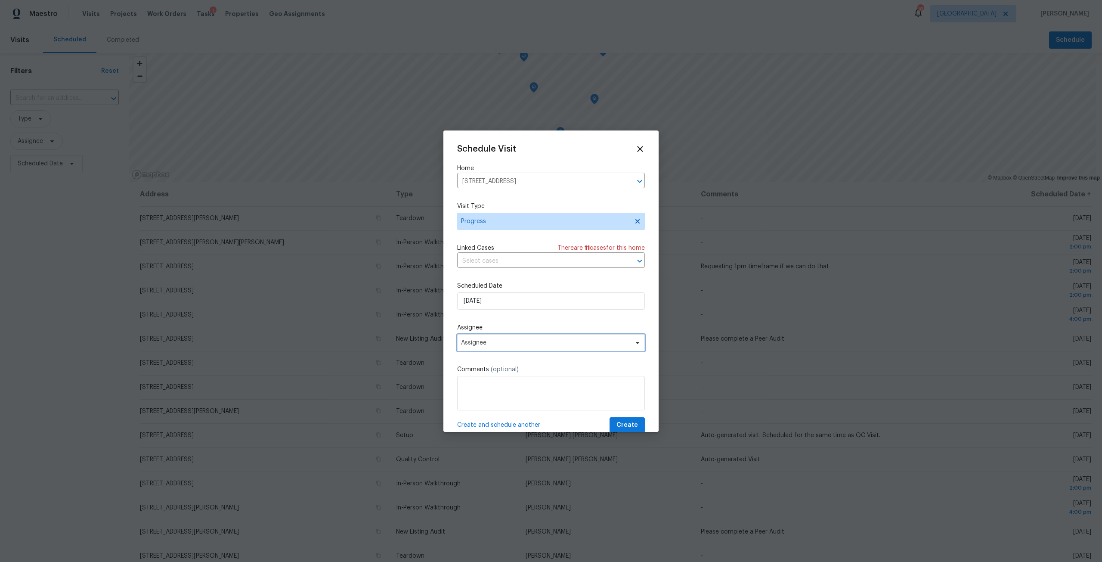
click at [498, 343] on span "Assignee" at bounding box center [545, 342] width 169 height 7
type input "dav"
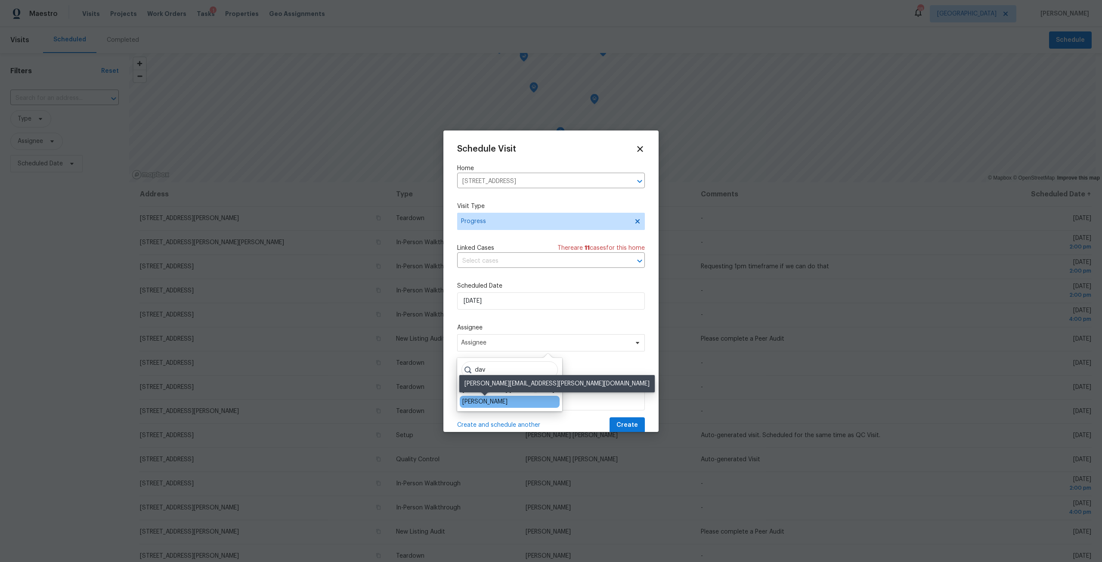
click at [502, 404] on div "[PERSON_NAME]" at bounding box center [484, 401] width 45 height 9
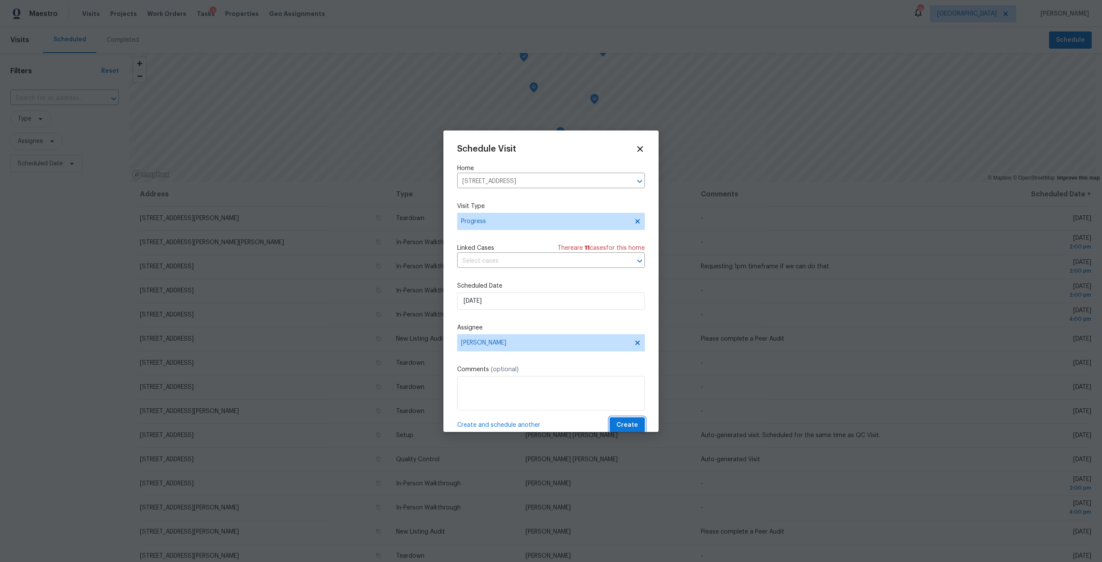
click at [622, 423] on span "Create" at bounding box center [627, 425] width 22 height 11
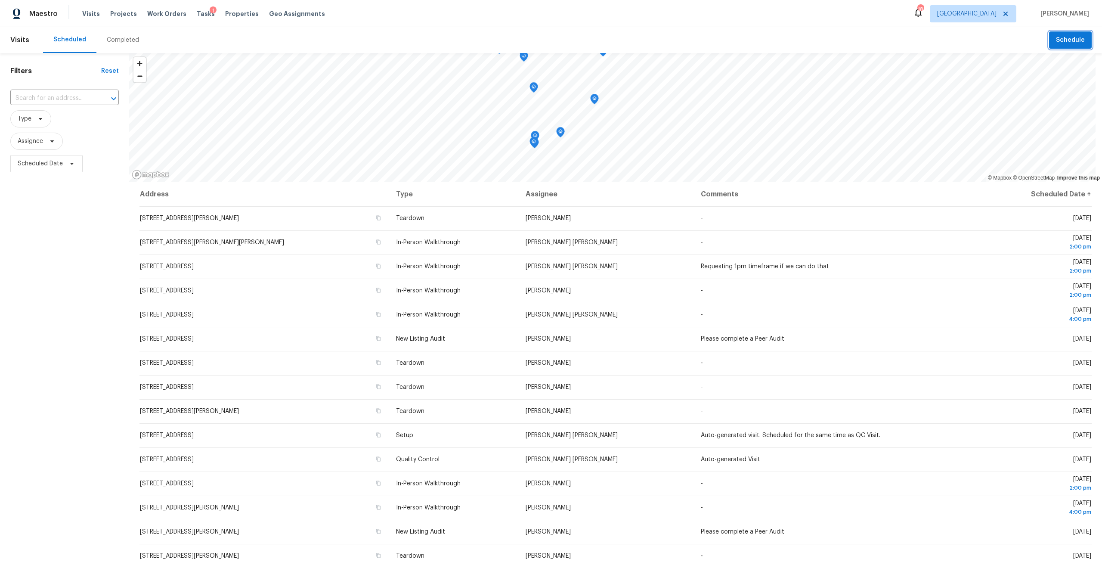
click at [1066, 33] on button "Schedule" at bounding box center [1070, 40] width 43 height 18
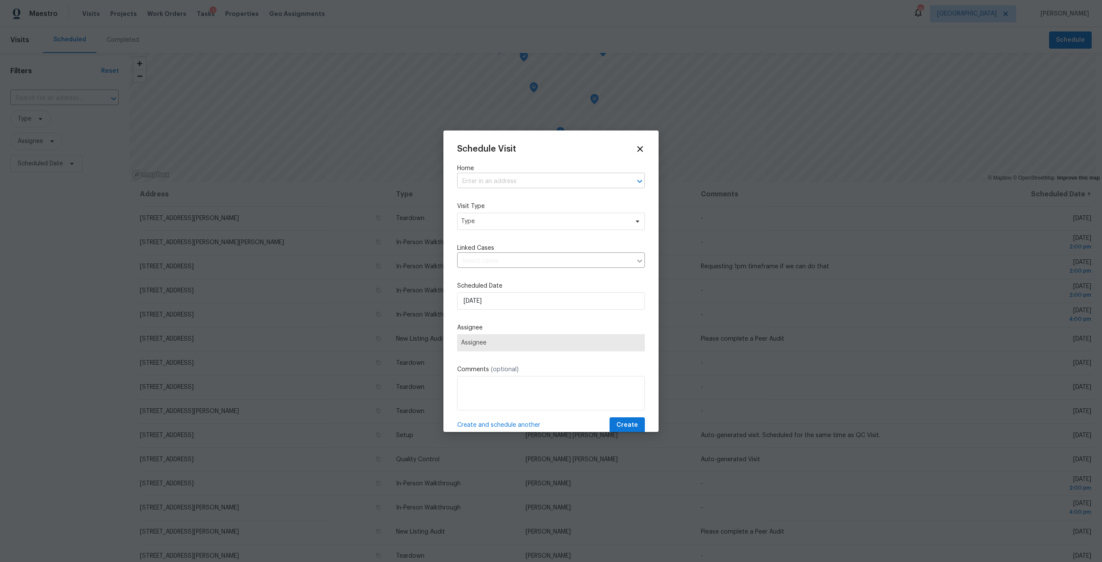
click at [495, 176] on input "text" at bounding box center [539, 181] width 164 height 13
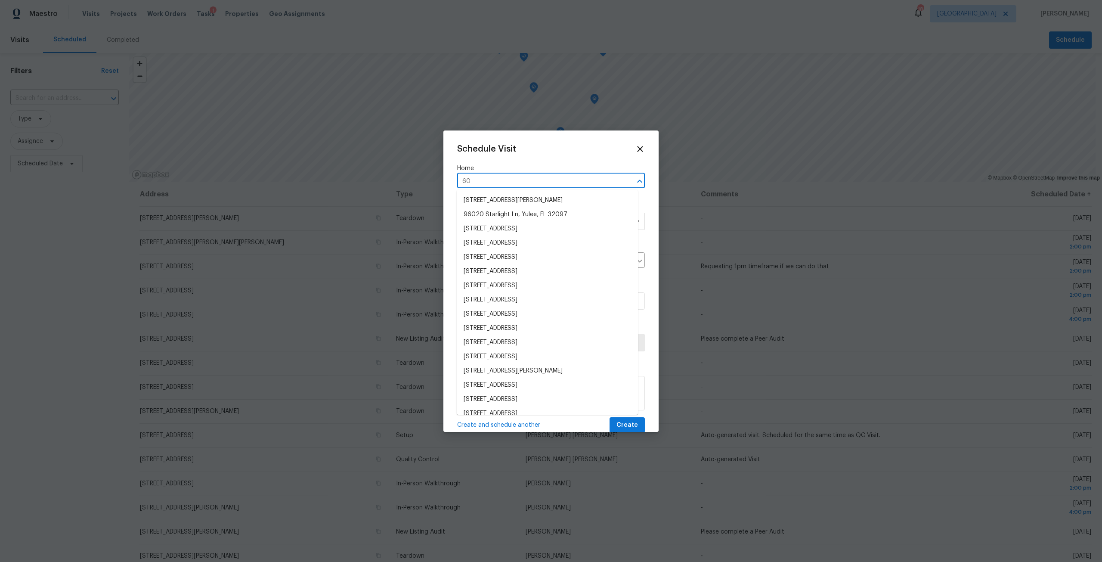
type input "6"
click at [637, 146] on icon at bounding box center [640, 149] width 10 height 10
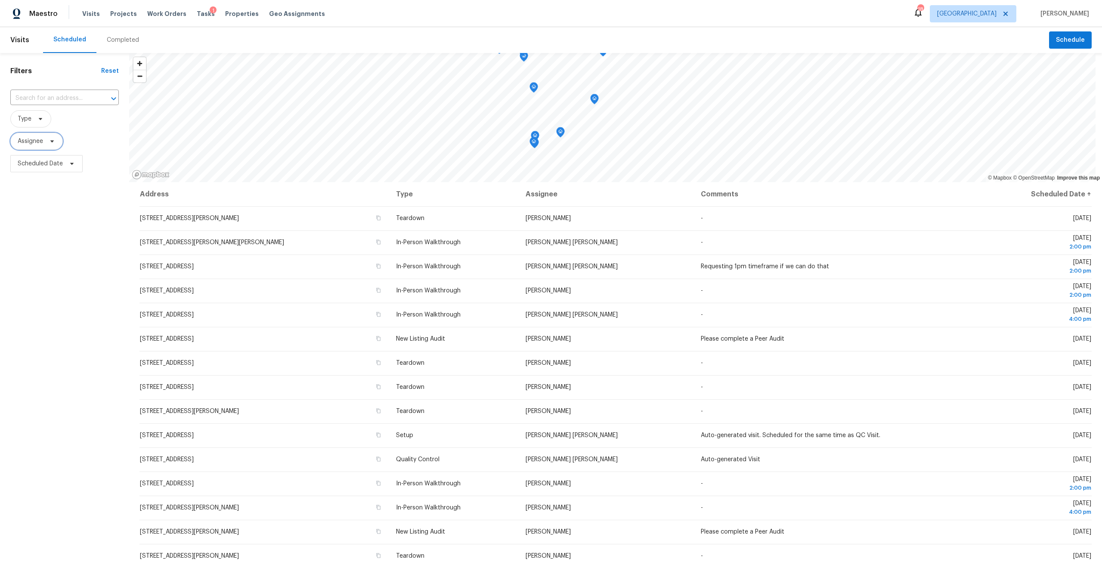
click at [42, 139] on span "Assignee" at bounding box center [30, 141] width 25 height 9
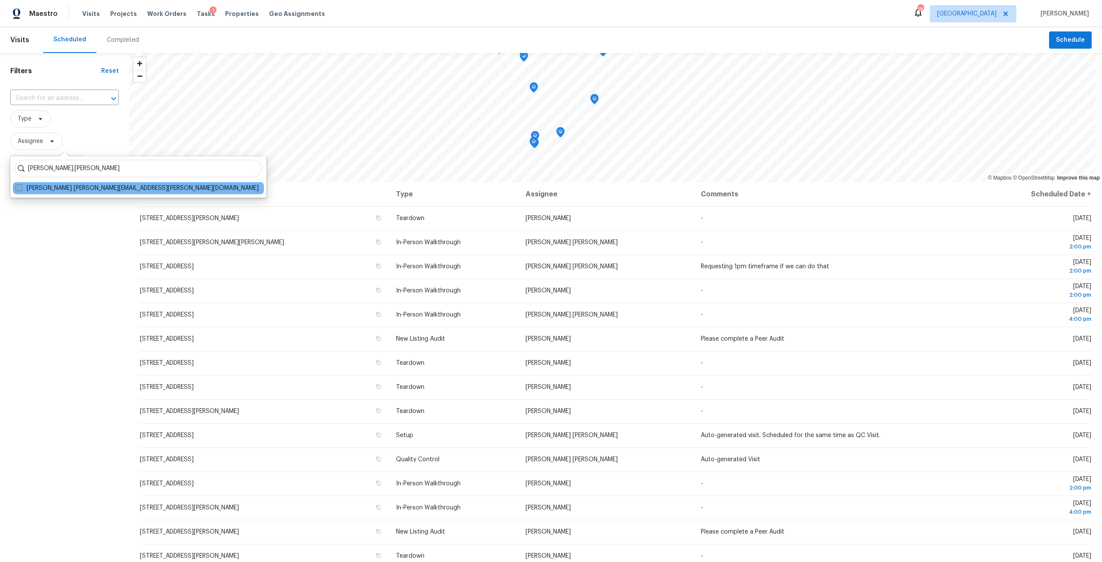
type input "[PERSON_NAME].[PERSON_NAME]"
click at [24, 191] on label "[PERSON_NAME] [PERSON_NAME][EMAIL_ADDRESS][PERSON_NAME][DOMAIN_NAME]" at bounding box center [136, 188] width 243 height 9
click at [21, 189] on input "[PERSON_NAME] [PERSON_NAME][EMAIL_ADDRESS][PERSON_NAME][DOMAIN_NAME]" at bounding box center [18, 187] width 6 height 6
checkbox input "true"
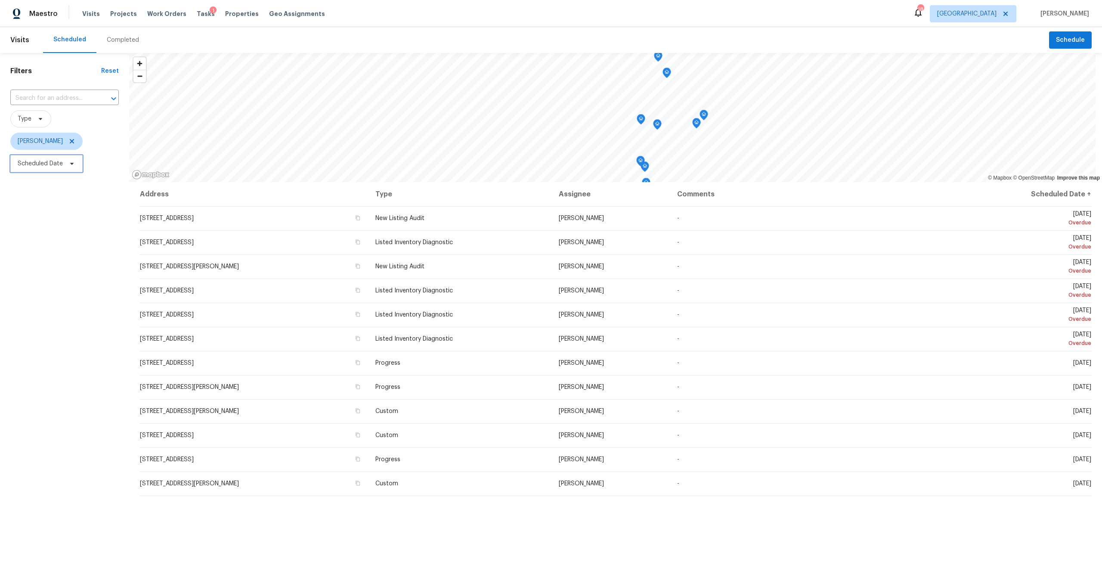
click at [65, 170] on span "Scheduled Date" at bounding box center [46, 163] width 72 height 17
click at [62, 191] on input "text" at bounding box center [57, 192] width 85 height 17
select select "8"
select select "2025"
select select "9"
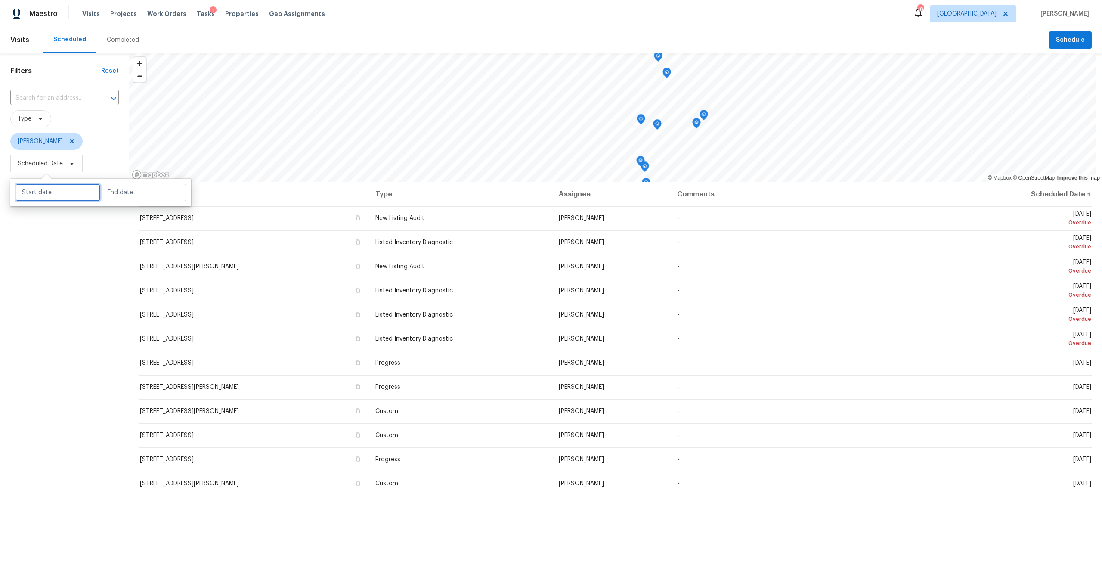
select select "2025"
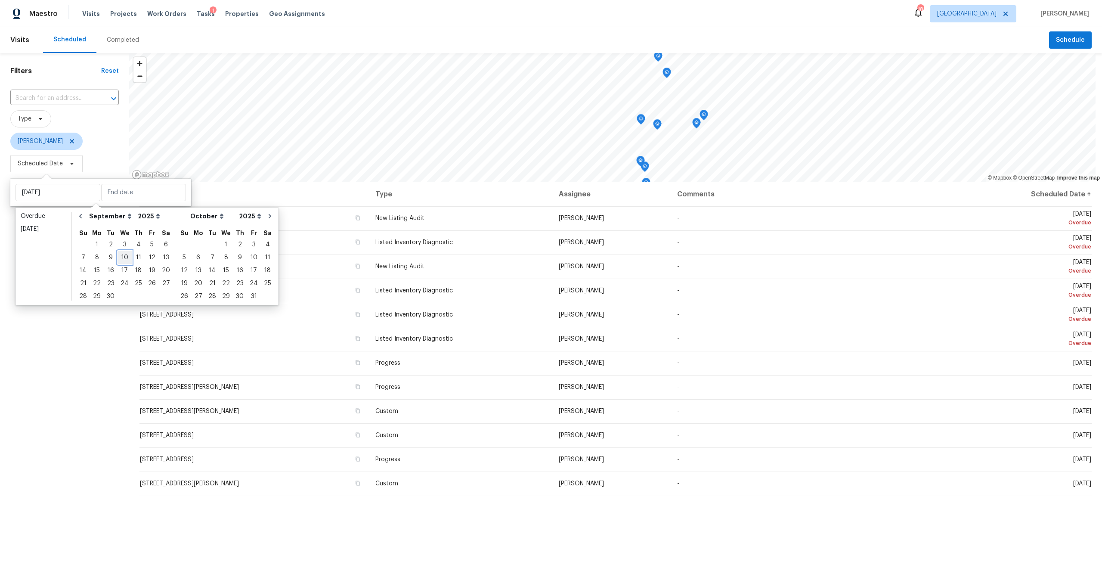
click at [125, 260] on div "10" at bounding box center [124, 257] width 14 height 12
type input "[DATE]"
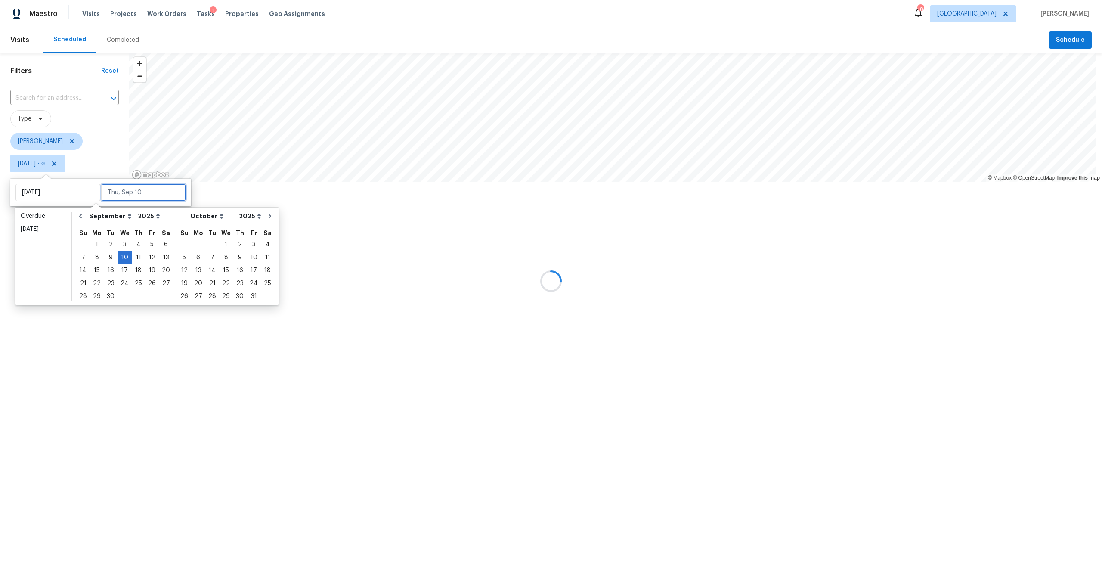
type input "[DATE]"
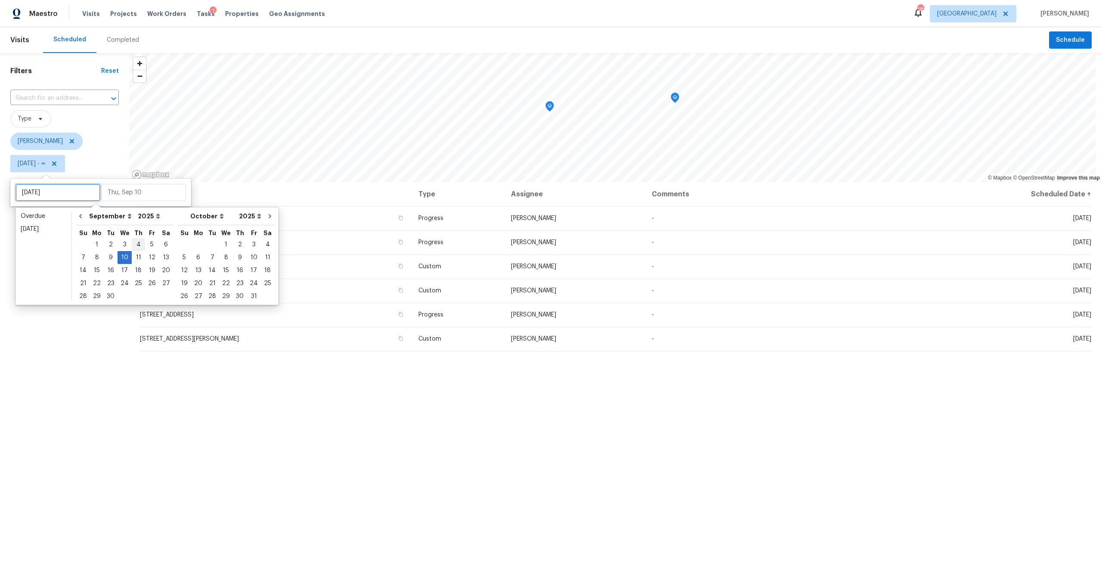
type input "[DATE]"
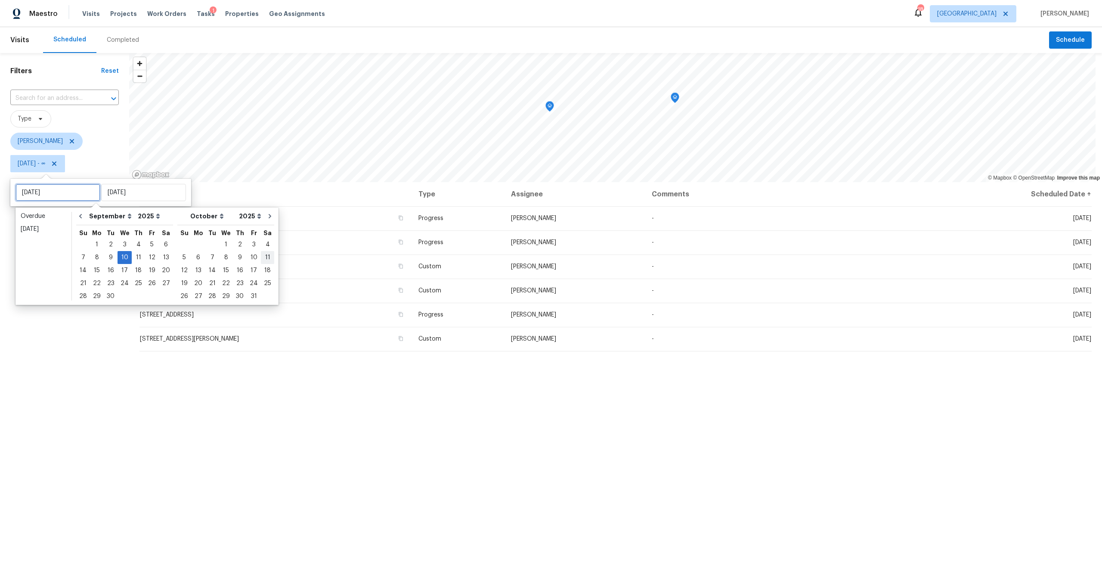
type input "[DATE]"
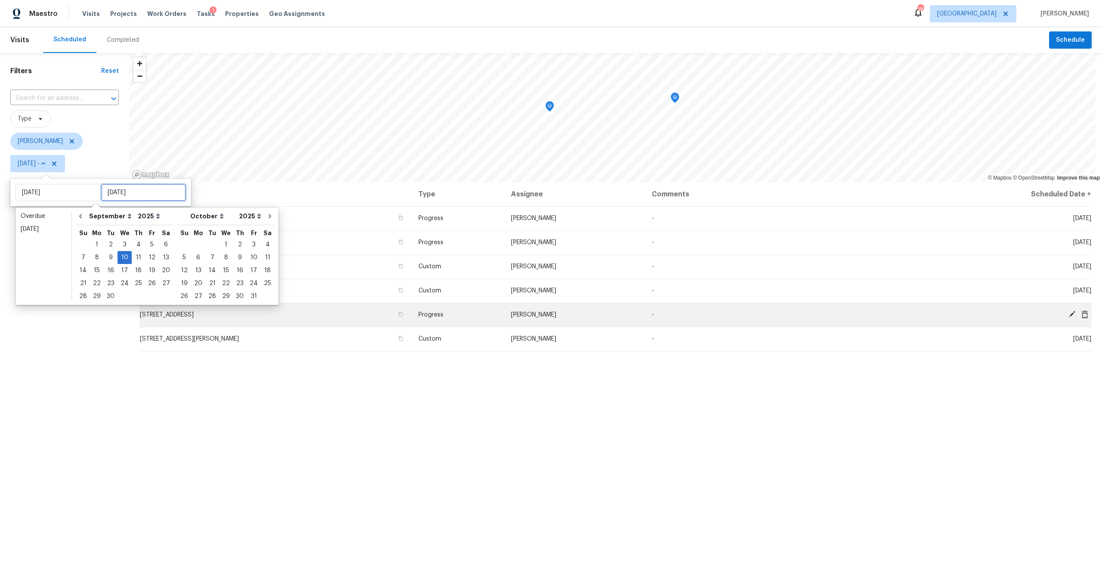
type input "[DATE]"
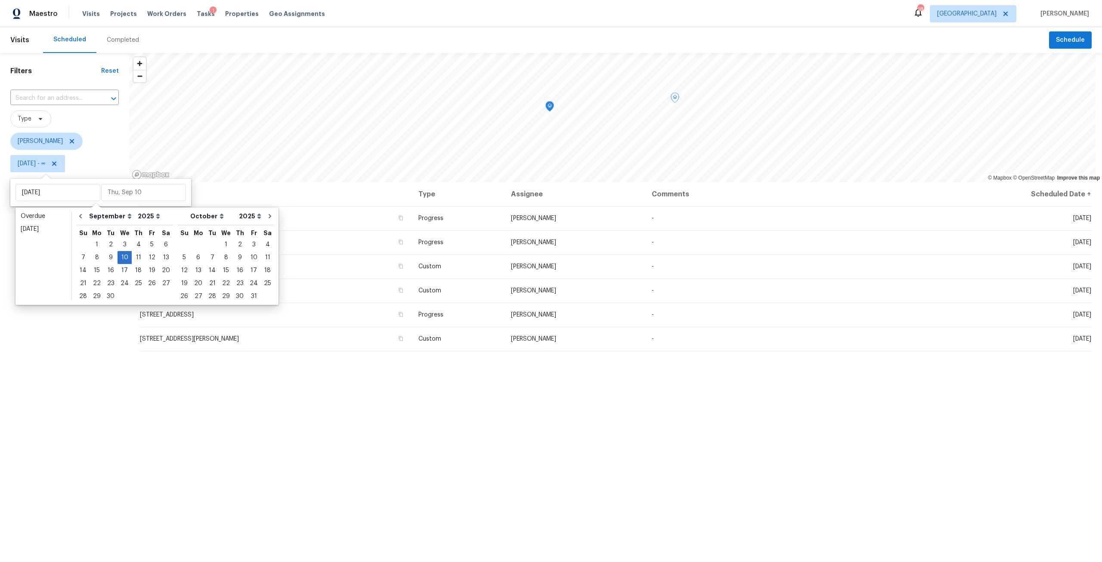
click at [520, 548] on div "Address Type Assignee Comments Scheduled Date ↑ [STREET_ADDRESS] Progress [PERS…" at bounding box center [615, 406] width 973 height 449
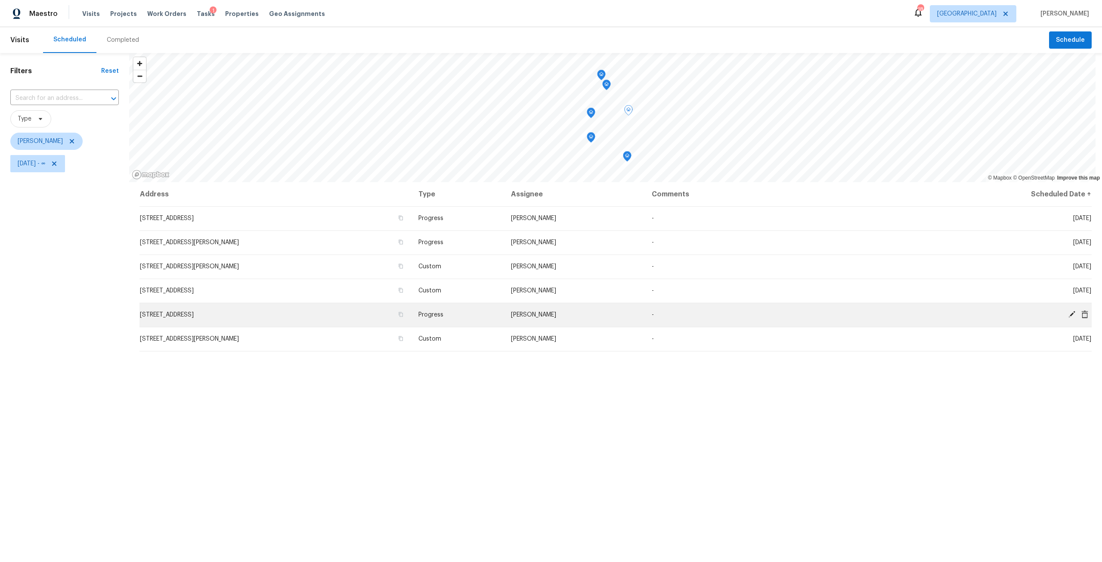
click at [645, 312] on td "[PERSON_NAME]" at bounding box center [574, 315] width 141 height 24
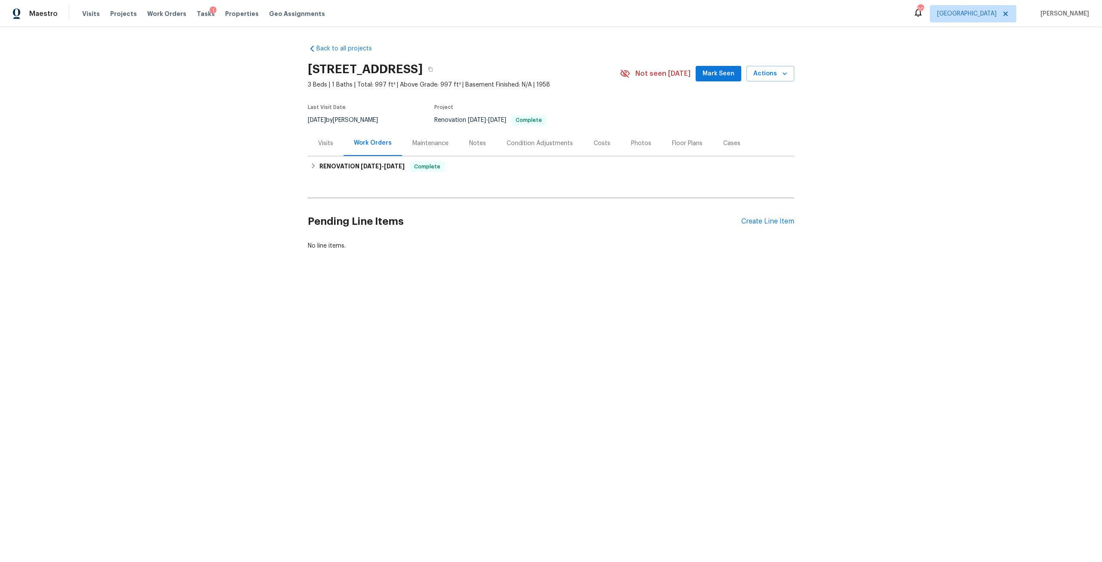
click at [483, 148] on div "Notes" at bounding box center [477, 142] width 37 height 25
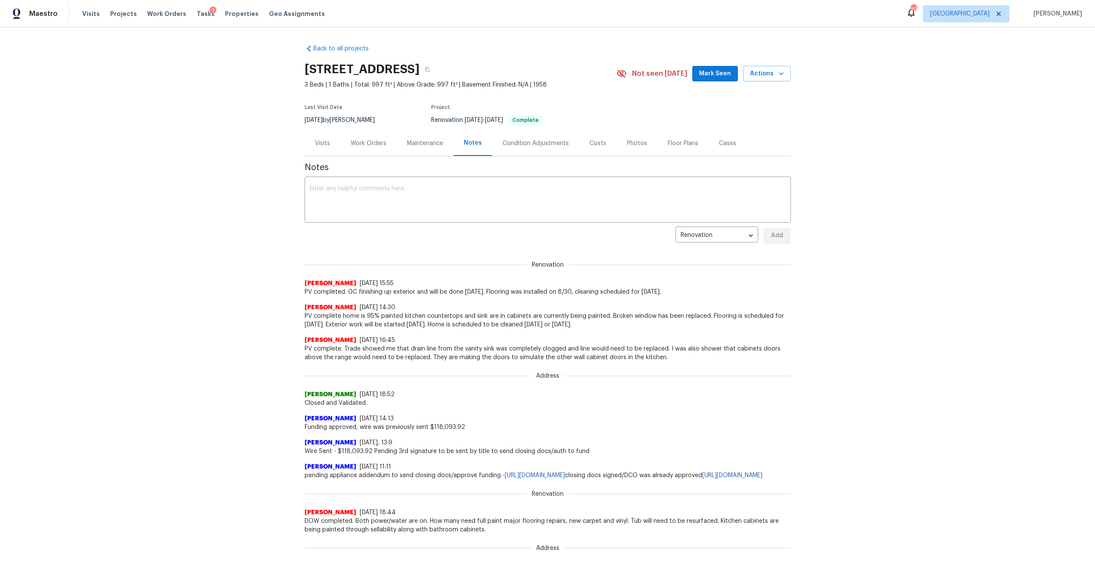
click at [592, 141] on div "Costs" at bounding box center [598, 143] width 17 height 9
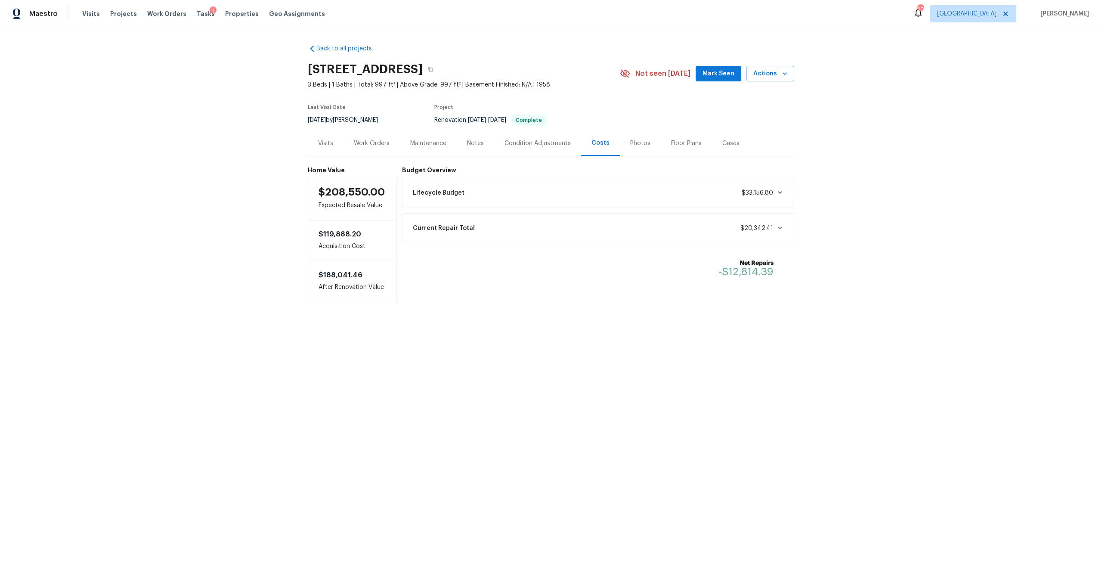
click at [557, 145] on div "Condition Adjustments" at bounding box center [537, 143] width 66 height 9
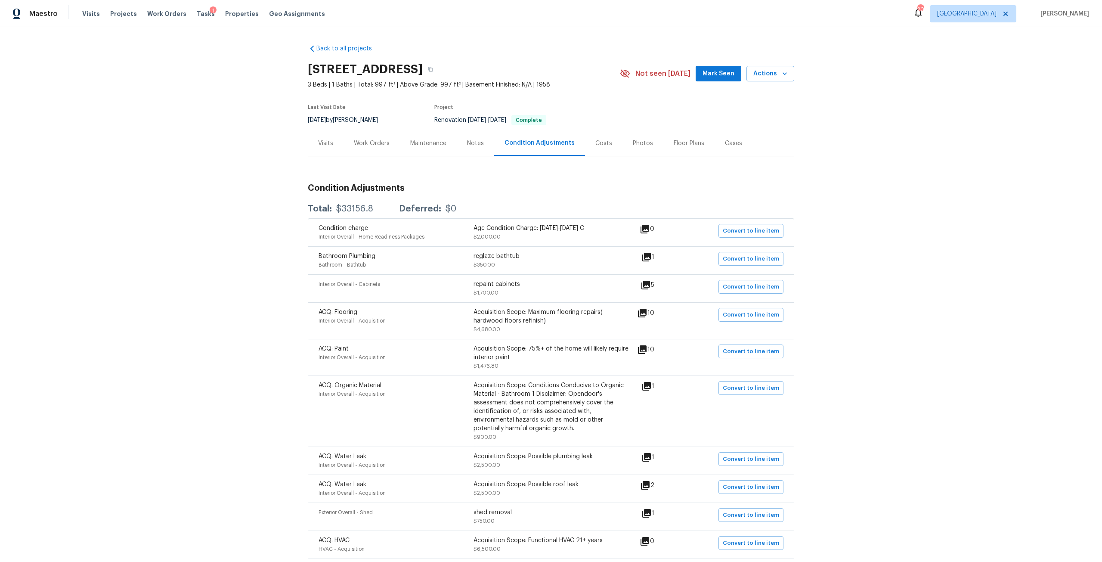
click at [603, 142] on div "Costs" at bounding box center [603, 143] width 17 height 9
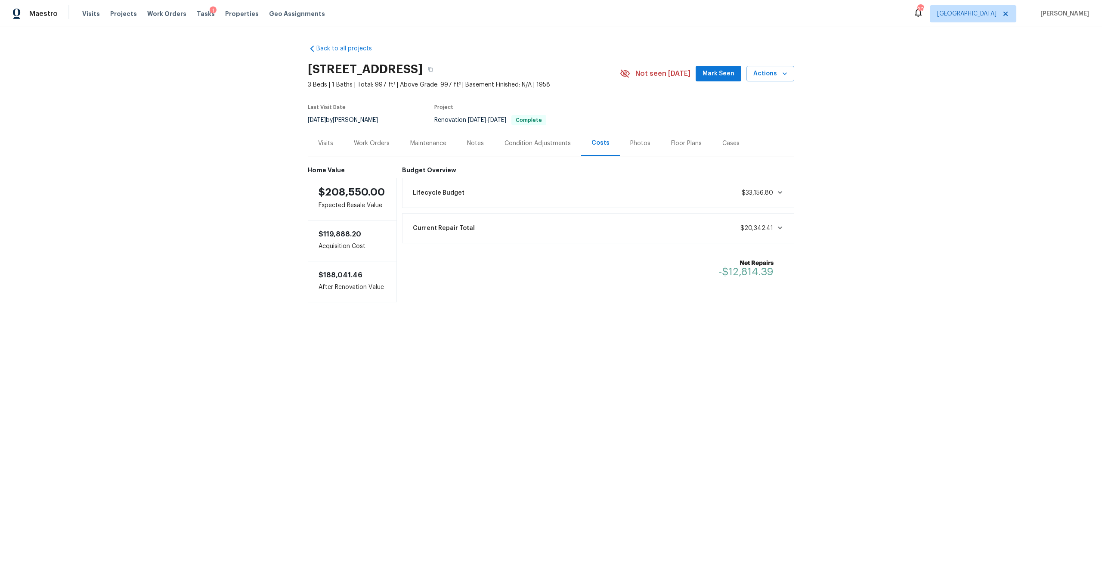
click at [524, 144] on div "Condition Adjustments" at bounding box center [537, 143] width 66 height 9
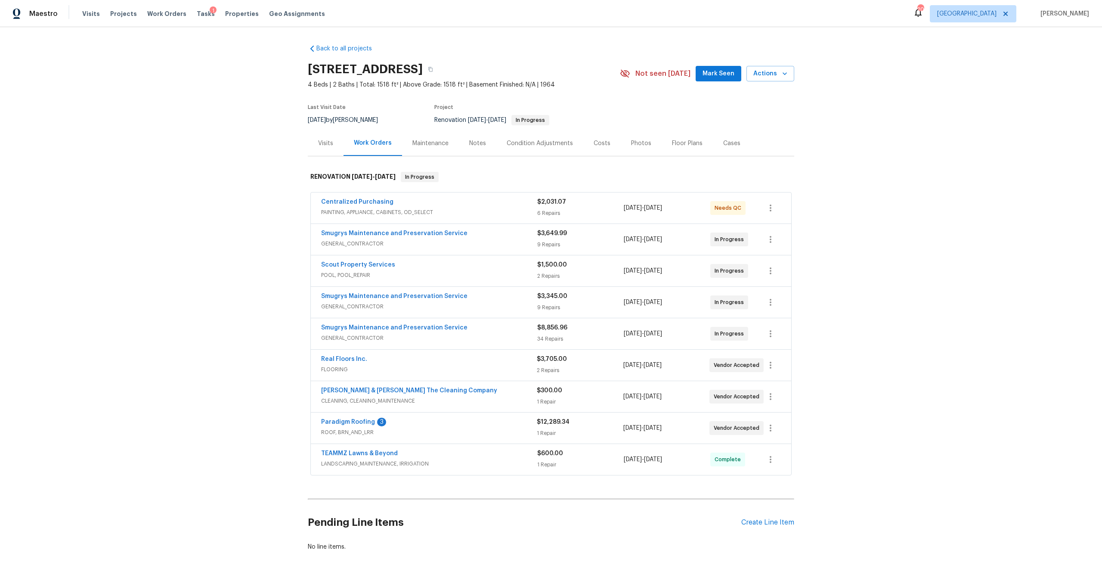
click at [507, 138] on div "Condition Adjustments" at bounding box center [539, 142] width 87 height 25
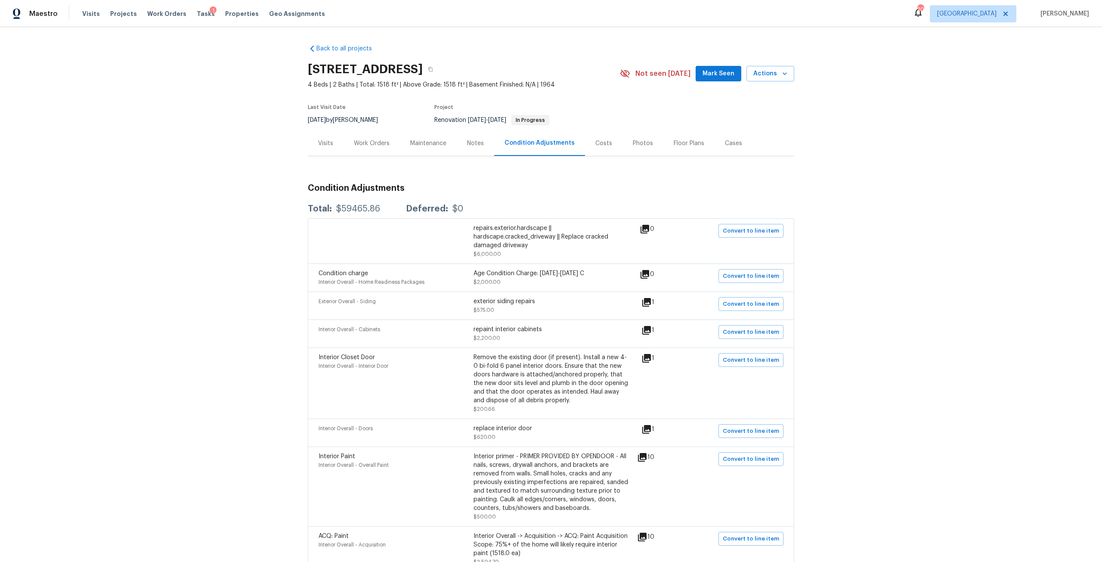
click at [608, 148] on div "Costs" at bounding box center [603, 142] width 37 height 25
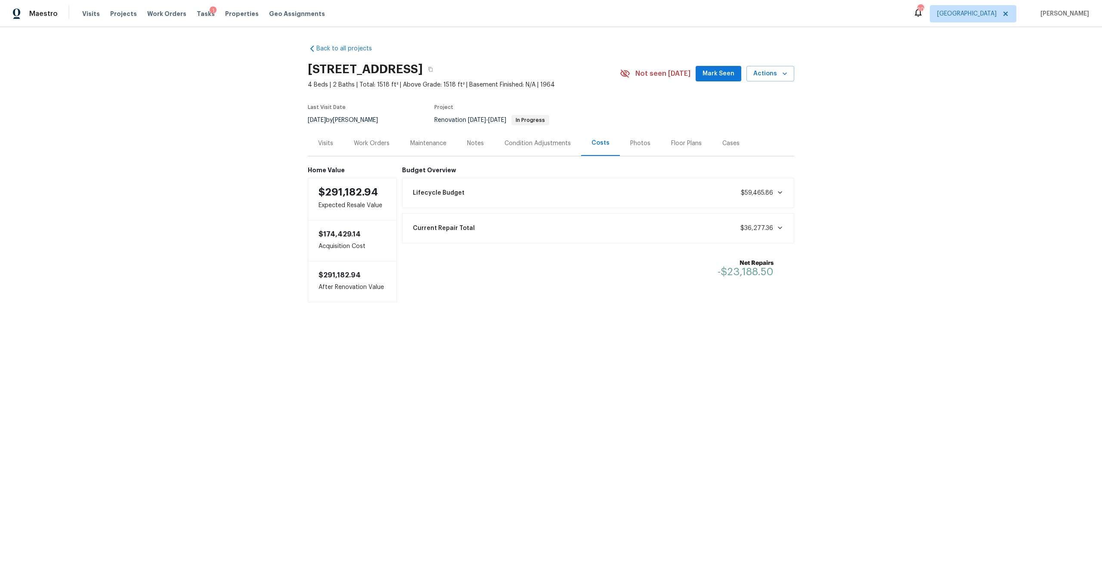
click at [504, 142] on div "Condition Adjustments" at bounding box center [537, 143] width 66 height 9
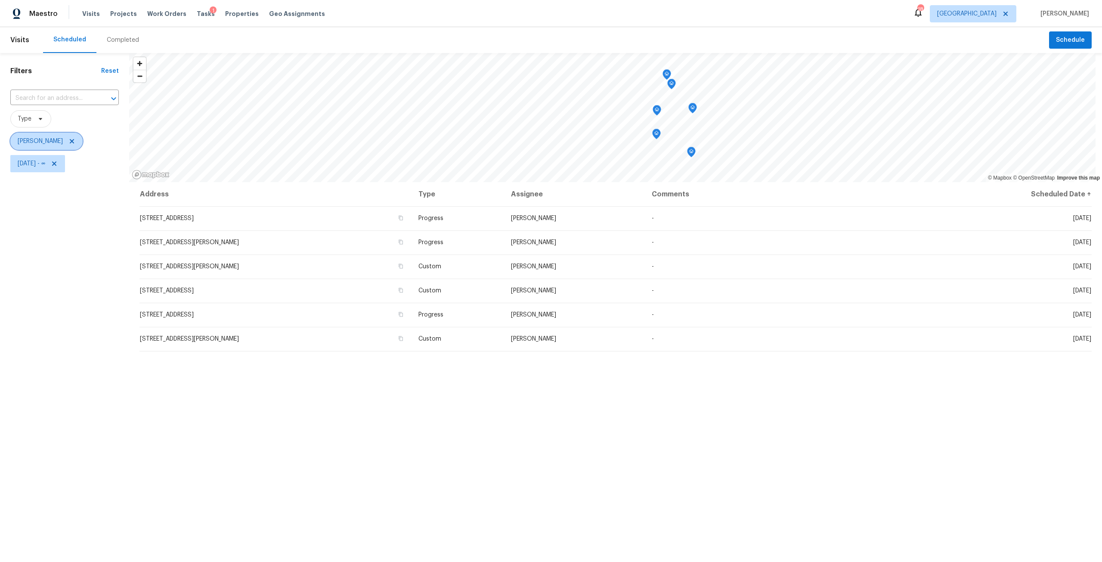
click at [75, 140] on span "[PERSON_NAME]" at bounding box center [46, 141] width 72 height 17
click at [70, 142] on icon at bounding box center [71, 141] width 7 height 7
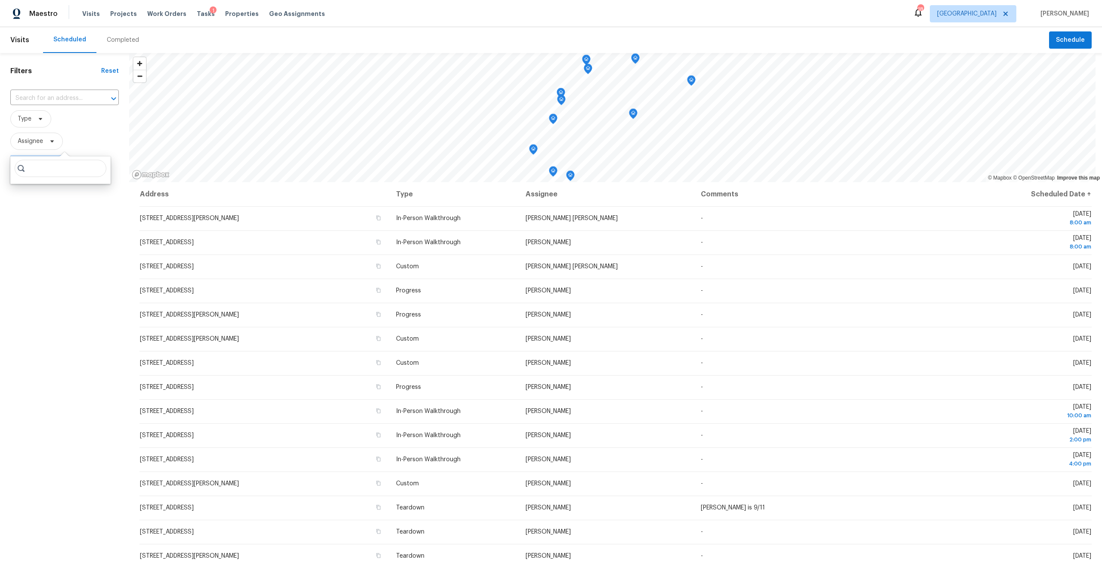
click at [84, 143] on span "Assignee" at bounding box center [64, 141] width 108 height 17
click at [58, 161] on icon at bounding box center [54, 163] width 7 height 7
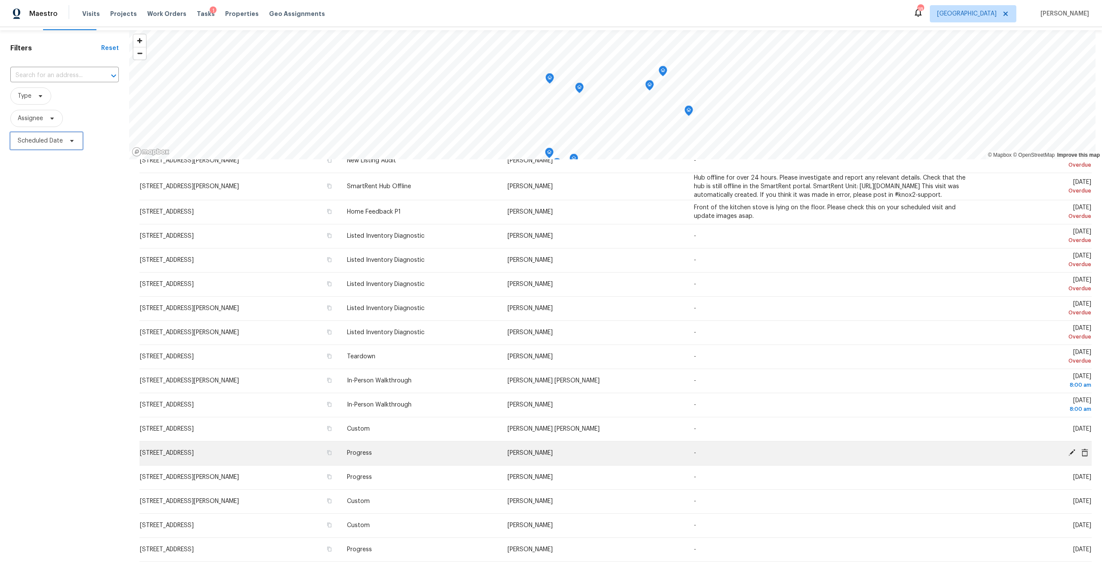
scroll to position [76, 0]
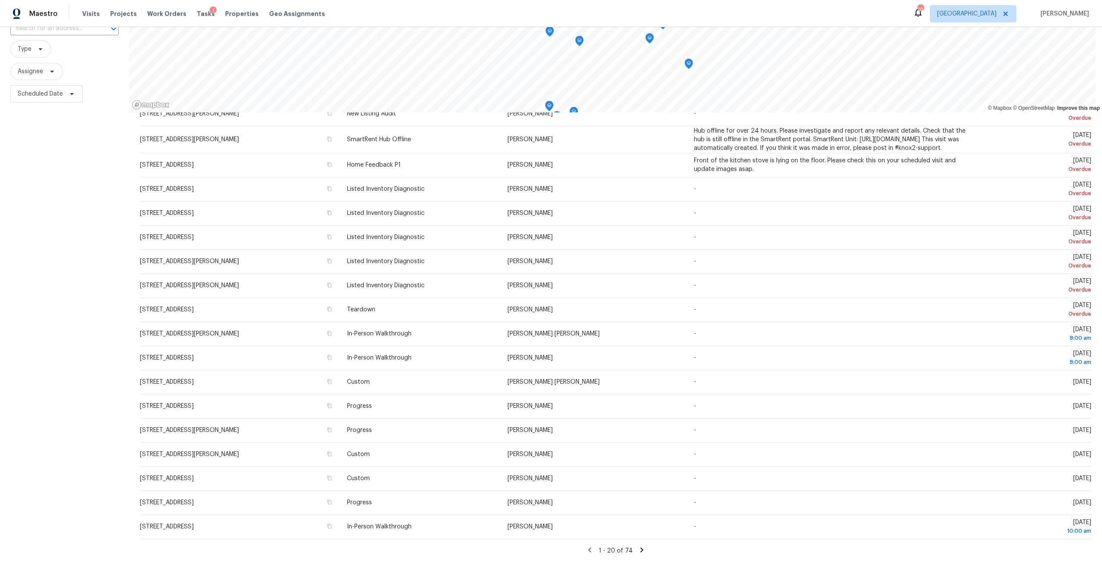
click at [638, 546] on icon at bounding box center [642, 550] width 8 height 8
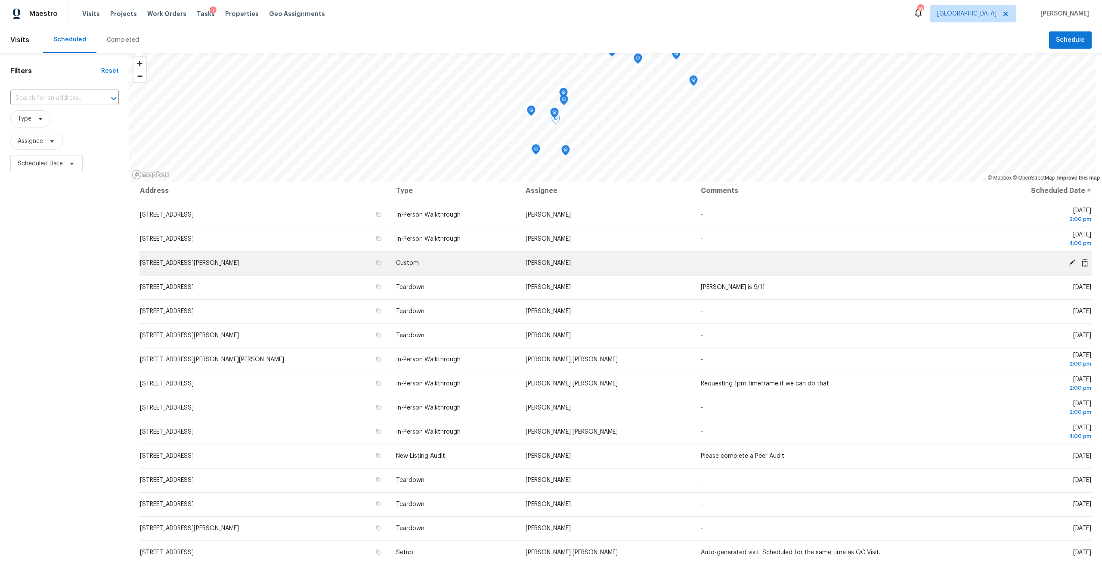
scroll to position [0, 0]
click at [381, 266] on icon "button" at bounding box center [378, 265] width 5 height 5
